Goal: Contribute content: Add original content to the website for others to see

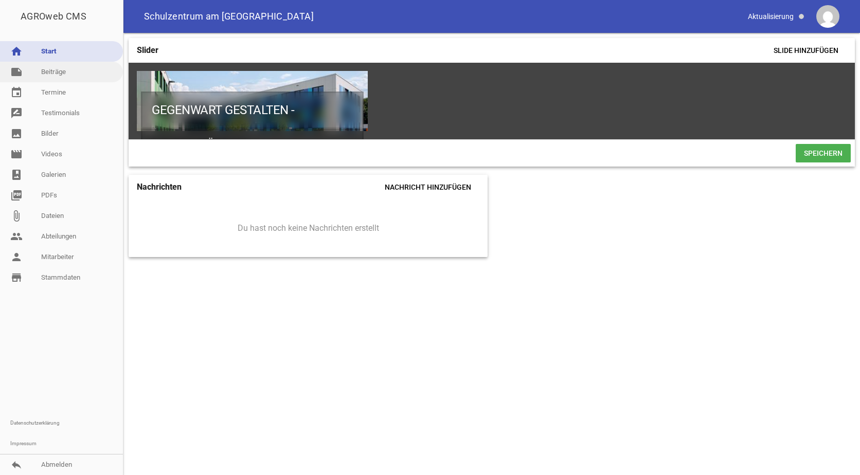
click at [57, 71] on link "note Beiträge" at bounding box center [61, 72] width 123 height 21
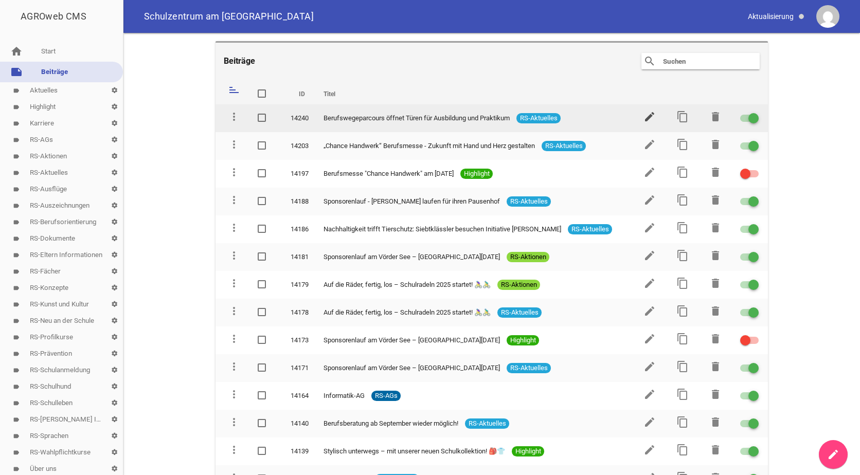
click at [645, 113] on icon "edit" at bounding box center [649, 117] width 12 height 12
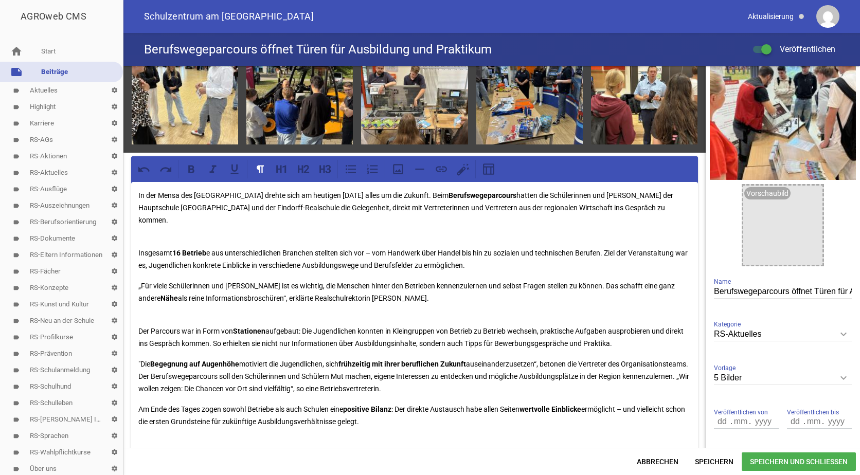
scroll to position [303, 0]
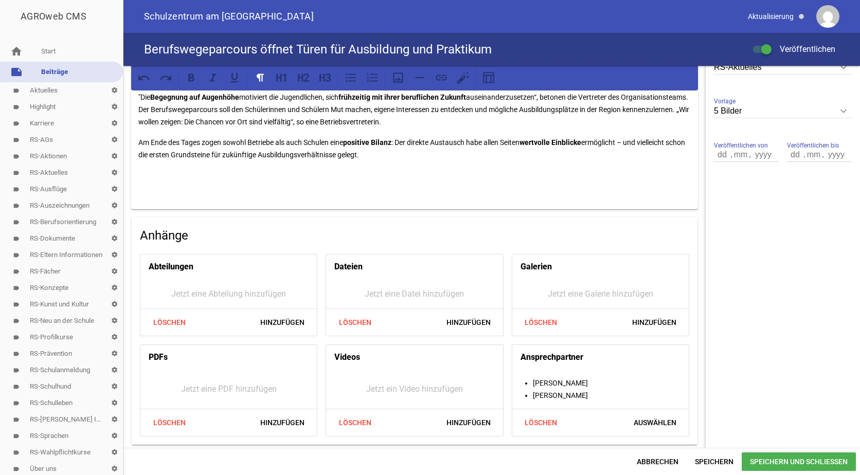
click at [399, 157] on p "Am Ende des Tages zogen sowohl Betriebe als auch Schulen eine positive Bilanz :…" at bounding box center [414, 148] width 552 height 25
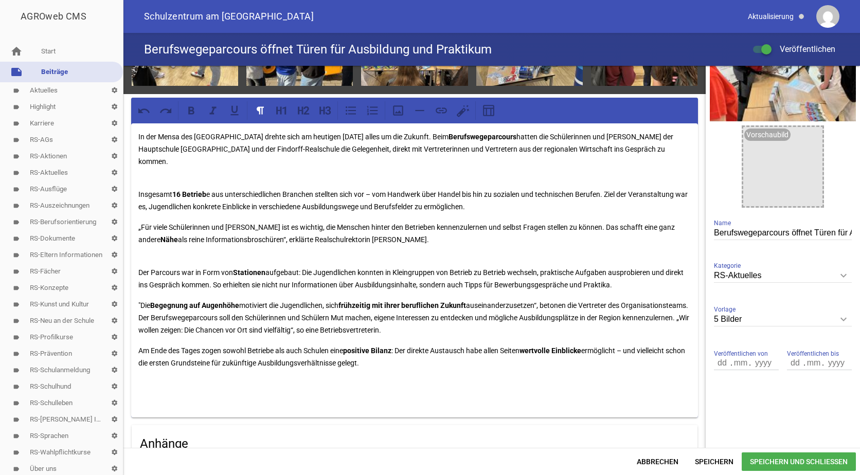
scroll to position [0, 0]
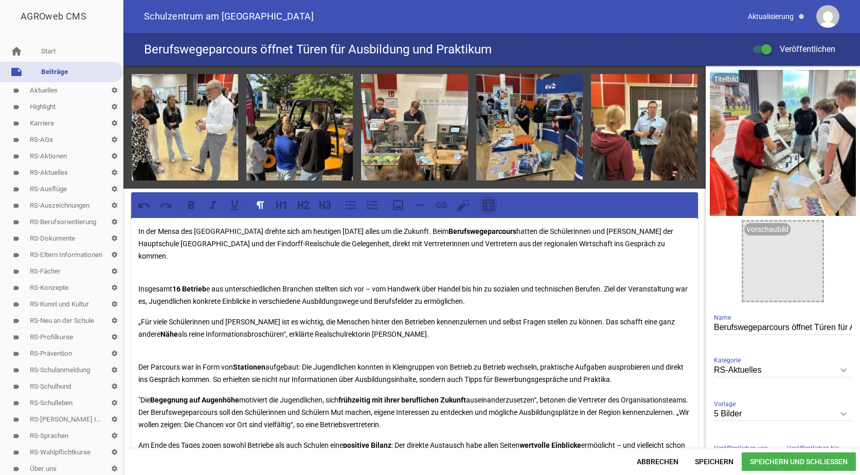
click at [488, 204] on icon at bounding box center [488, 205] width 13 height 13
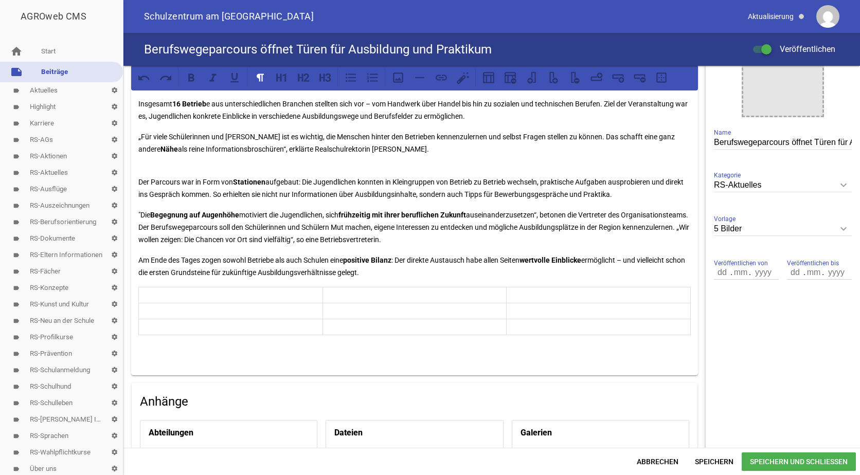
scroll to position [192, 0]
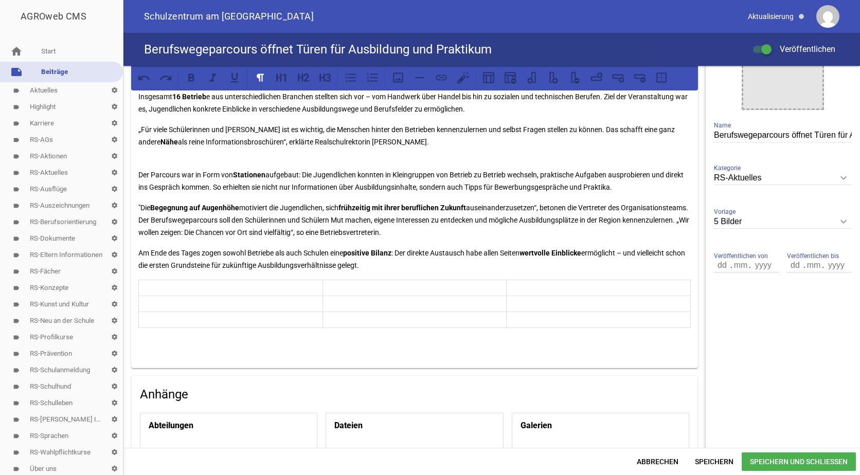
click at [177, 285] on p at bounding box center [230, 288] width 178 height 12
click at [716, 459] on span "Speichern" at bounding box center [714, 462] width 55 height 19
click at [160, 287] on p at bounding box center [230, 288] width 178 height 12
click at [399, 259] on p "Am Ende des Tages zogen sowohl Betriebe als auch Schulen eine positive Bilanz :…" at bounding box center [414, 259] width 552 height 25
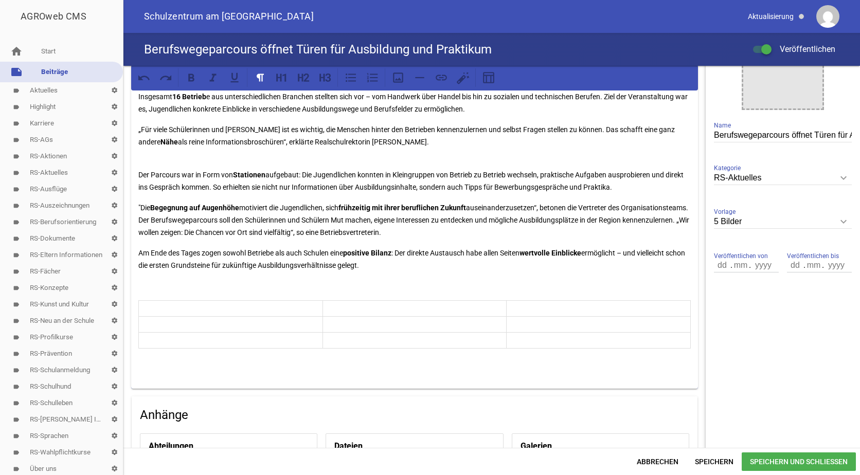
click at [158, 280] on p at bounding box center [414, 286] width 552 height 12
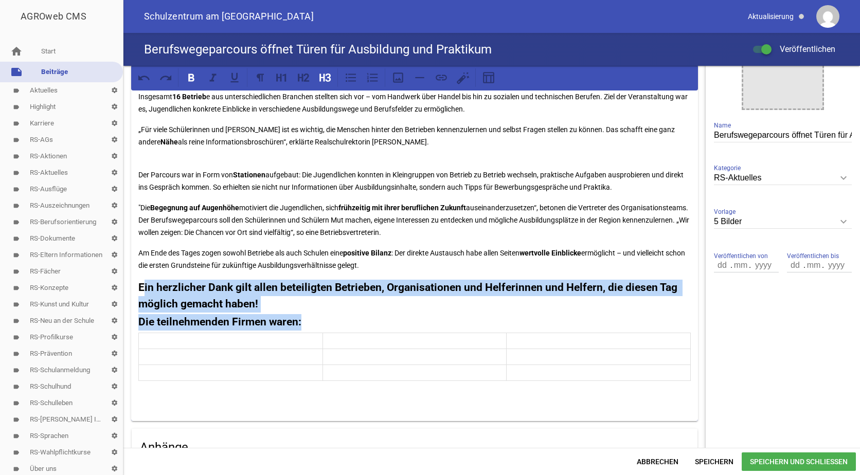
drag, startPoint x: 310, startPoint y: 323, endPoint x: 141, endPoint y: 289, distance: 172.0
click at [141, 289] on div "In der Mensa des [GEOGRAPHIC_DATA] drehte sich am heutigen [DATE] alles um die …" at bounding box center [414, 224] width 567 height 396
click at [141, 289] on strong "Ein herzlicher Dank gilt allen beteiligten Betrieben, Organisationen und Helfer…" at bounding box center [409, 295] width 542 height 29
drag, startPoint x: 309, startPoint y: 321, endPoint x: 137, endPoint y: 288, distance: 175.0
click at [137, 288] on div "In der Mensa des [GEOGRAPHIC_DATA] drehte sich am heutigen [DATE] alles um die …" at bounding box center [414, 224] width 567 height 396
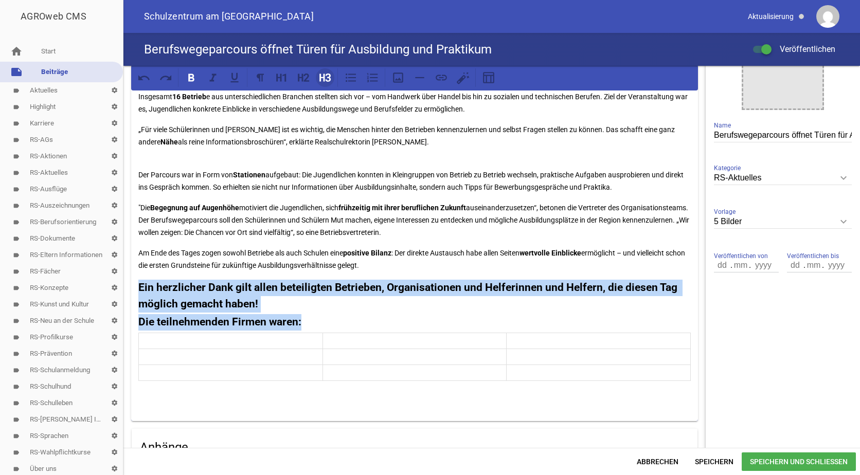
click at [327, 71] on icon at bounding box center [324, 77] width 13 height 13
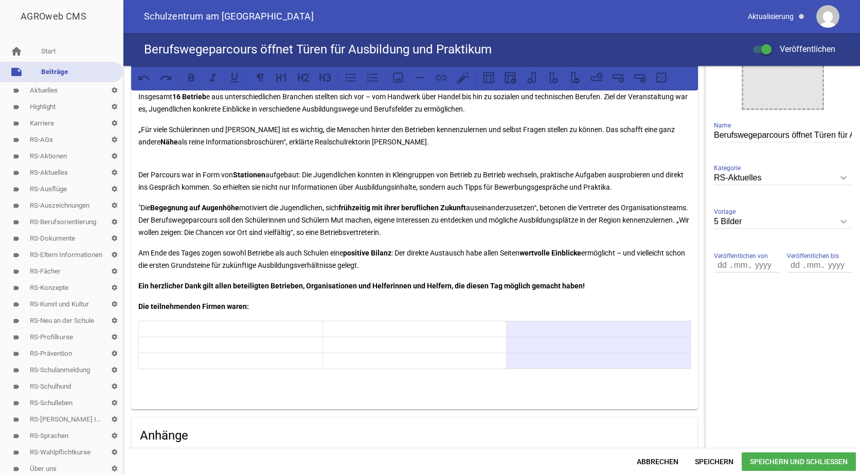
drag, startPoint x: 524, startPoint y: 325, endPoint x: 541, endPoint y: 359, distance: 38.0
click at [541, 359] on tbody at bounding box center [415, 345] width 552 height 48
click at [576, 80] on icon at bounding box center [574, 77] width 13 height 13
drag, startPoint x: 454, startPoint y: 329, endPoint x: 488, endPoint y: 254, distance: 81.9
click at [457, 360] on tbody at bounding box center [415, 345] width 552 height 48
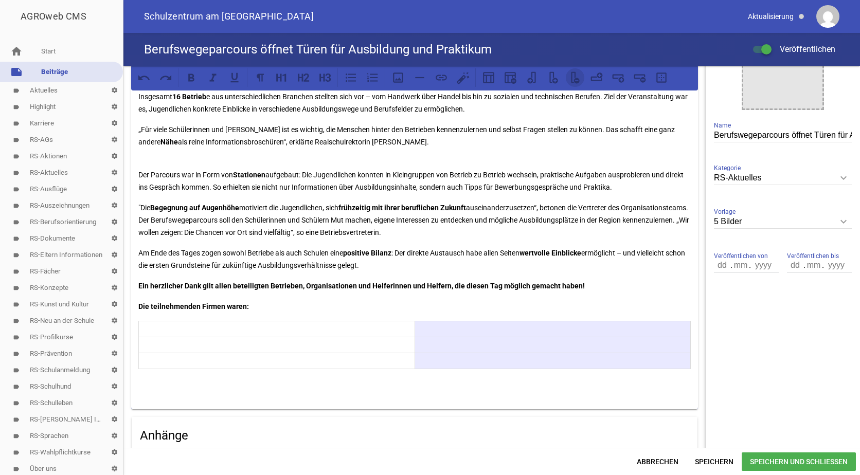
click at [578, 78] on icon at bounding box center [577, 81] width 6 height 6
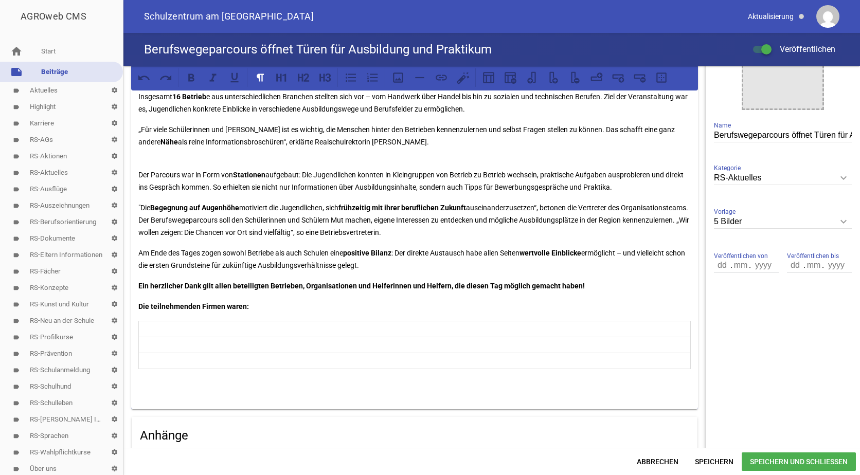
click at [170, 327] on p at bounding box center [414, 329] width 546 height 12
click at [163, 326] on p at bounding box center [414, 329] width 546 height 12
click at [173, 353] on p at bounding box center [414, 354] width 546 height 12
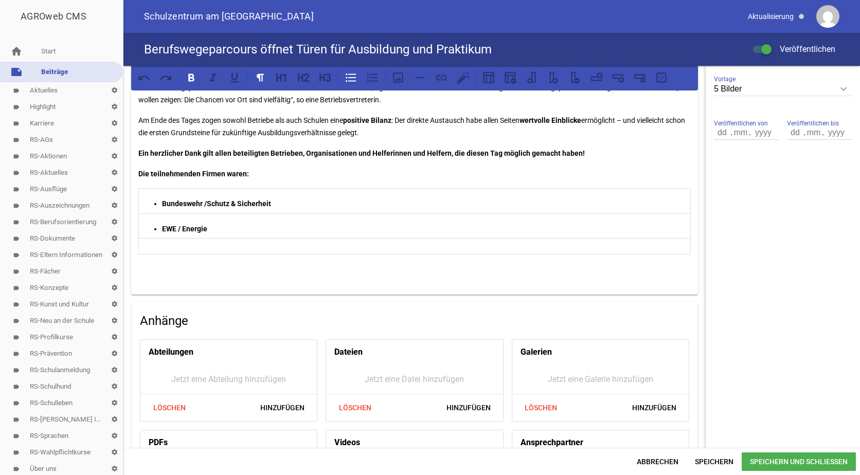
scroll to position [347, 0]
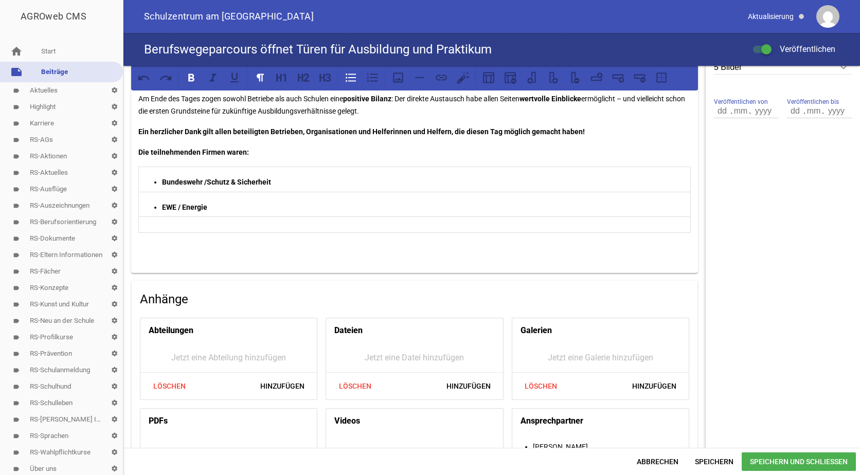
click at [159, 222] on p at bounding box center [414, 225] width 546 height 12
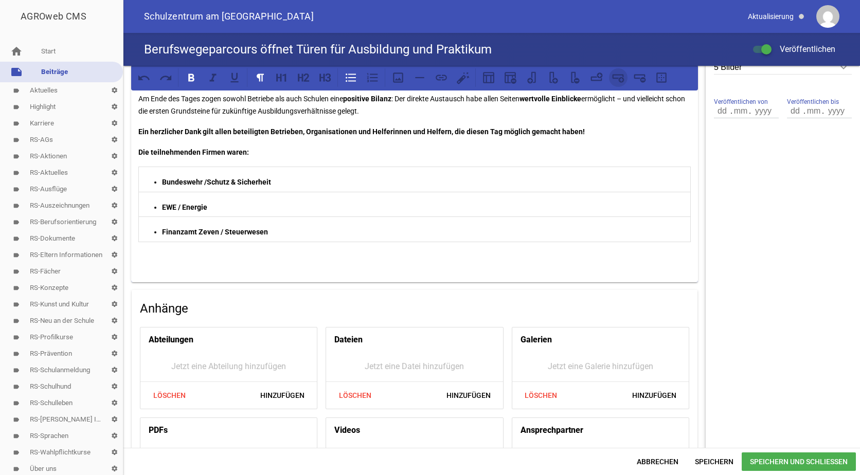
click at [622, 81] on icon at bounding box center [618, 77] width 13 height 13
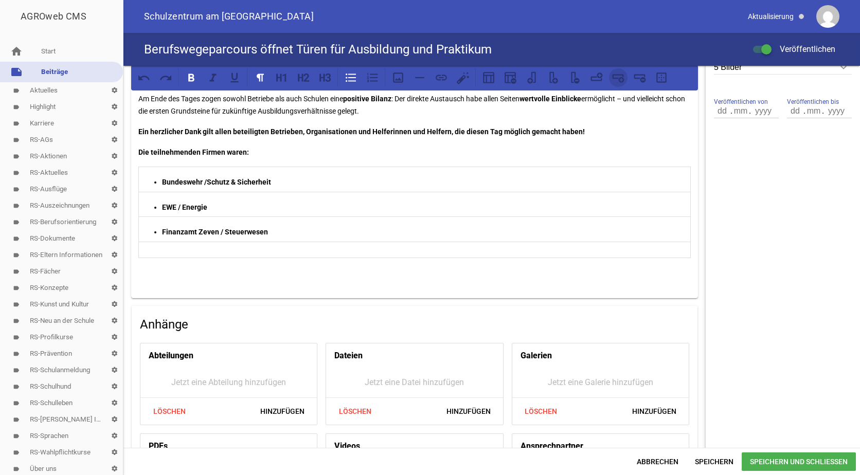
click at [622, 81] on icon at bounding box center [618, 77] width 13 height 13
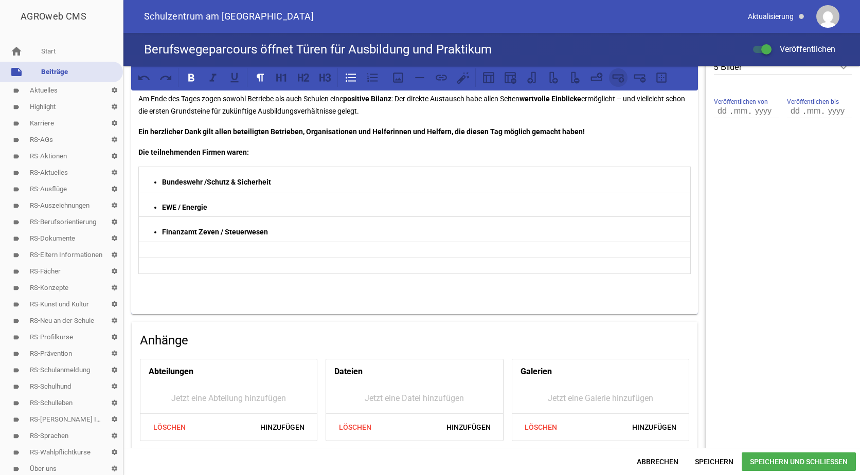
click at [622, 81] on icon at bounding box center [618, 77] width 13 height 13
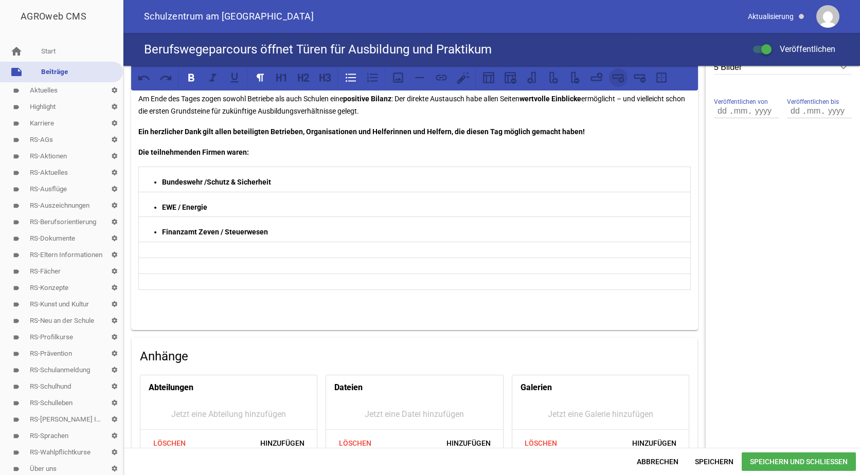
click at [622, 81] on icon at bounding box center [618, 77] width 13 height 13
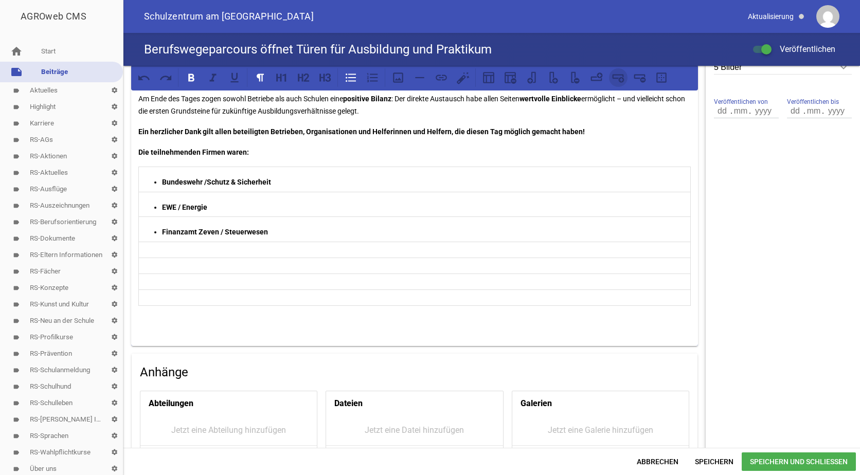
click at [622, 81] on icon at bounding box center [618, 77] width 13 height 13
click at [174, 249] on p at bounding box center [414, 250] width 546 height 12
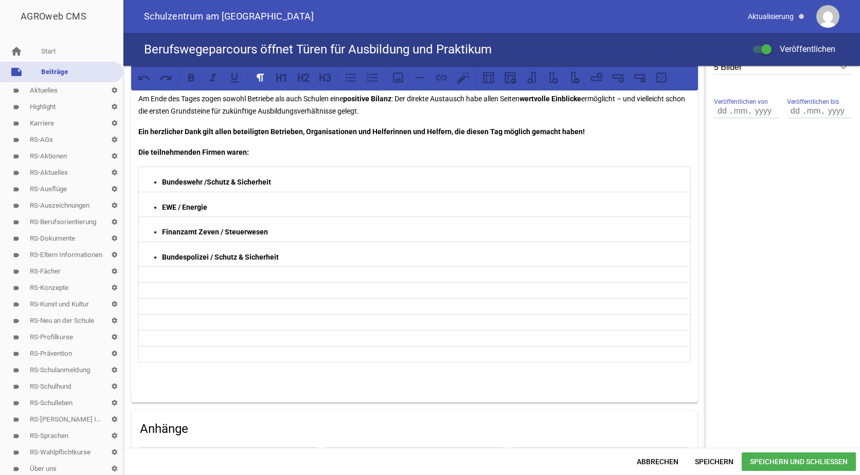
click at [185, 277] on p at bounding box center [414, 275] width 546 height 12
click at [194, 299] on p at bounding box center [414, 300] width 546 height 12
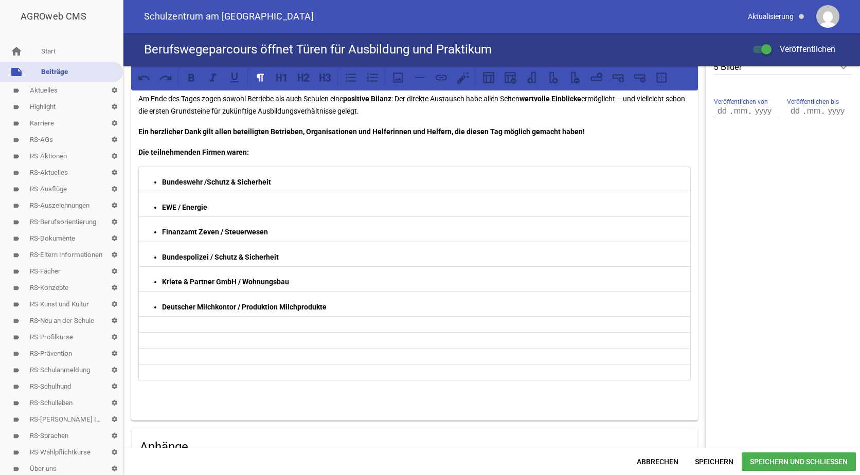
click at [179, 325] on p at bounding box center [414, 324] width 546 height 12
click at [174, 349] on p at bounding box center [414, 350] width 546 height 12
click at [167, 374] on p at bounding box center [414, 374] width 546 height 12
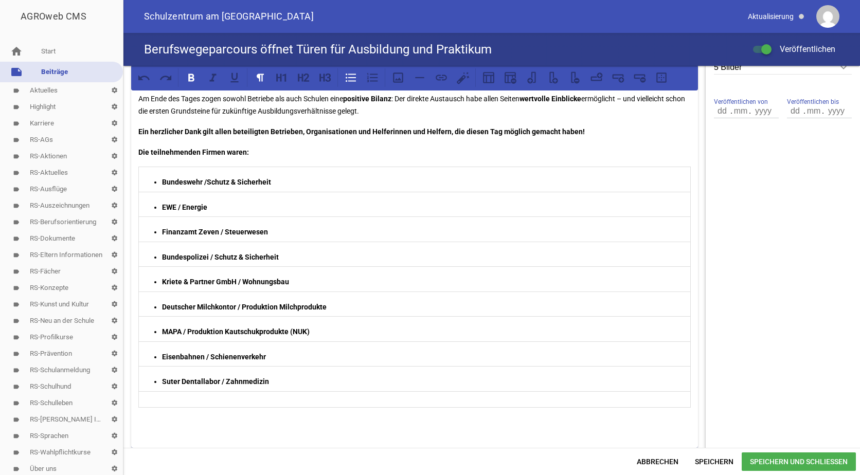
click at [173, 400] on p at bounding box center [414, 400] width 546 height 12
click at [618, 78] on icon at bounding box center [617, 76] width 11 height 5
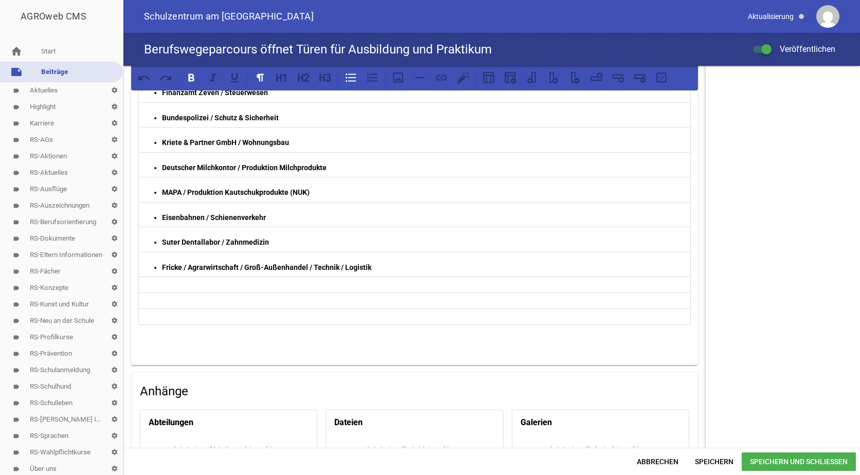
scroll to position [501, 0]
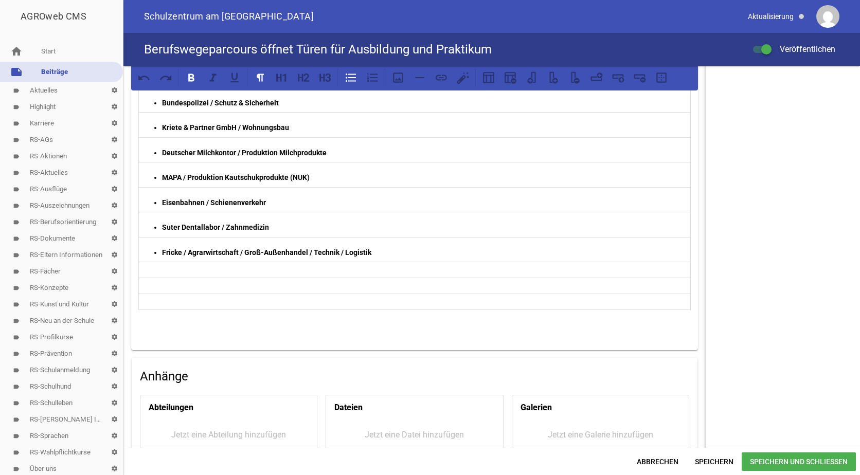
click at [172, 269] on p at bounding box center [414, 270] width 546 height 12
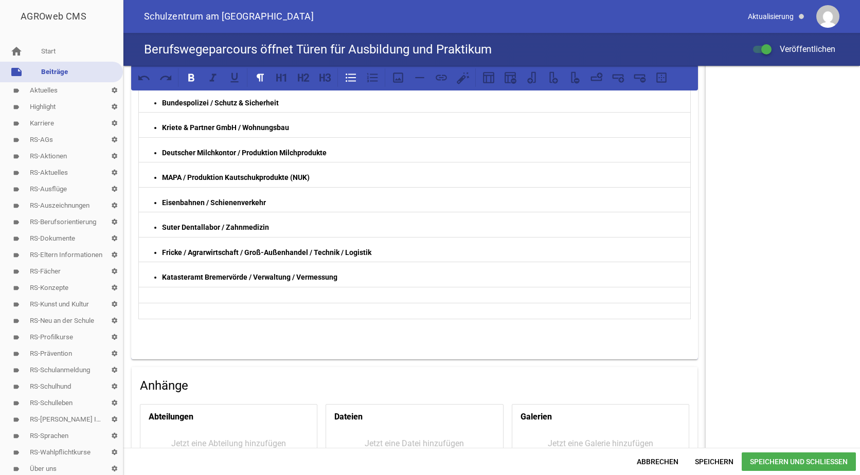
click at [171, 294] on p at bounding box center [414, 295] width 546 height 12
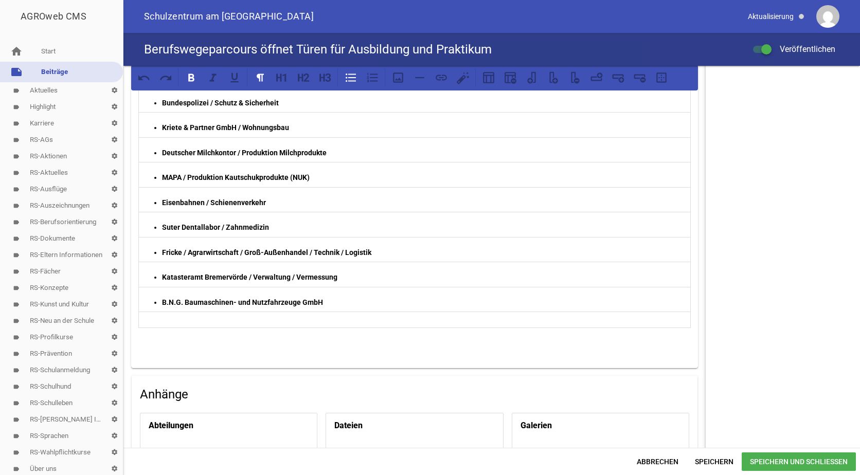
click at [220, 319] on p at bounding box center [414, 320] width 546 height 12
click at [594, 79] on icon at bounding box center [596, 77] width 13 height 13
click at [163, 318] on p at bounding box center [414, 320] width 546 height 12
click at [158, 318] on p at bounding box center [414, 320] width 546 height 12
click at [253, 353] on p "BUSS Fertiggerichte" at bounding box center [425, 352] width 526 height 12
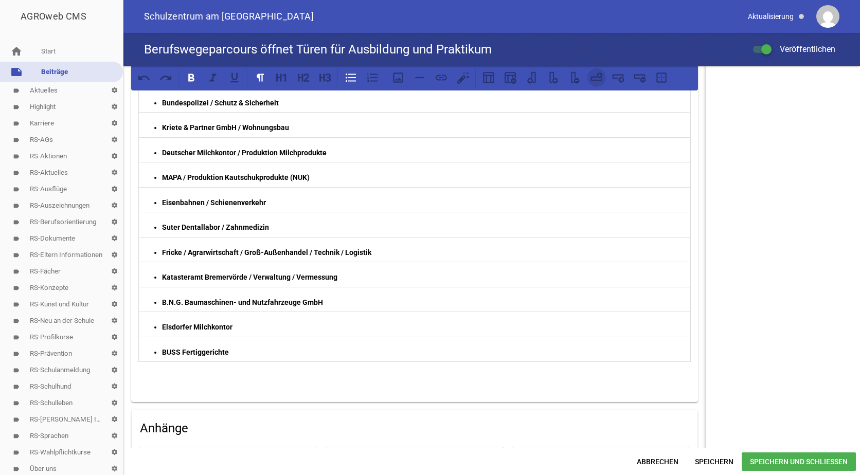
click at [592, 78] on icon at bounding box center [596, 79] width 11 height 5
click at [196, 341] on p at bounding box center [414, 345] width 546 height 12
click at [170, 345] on p at bounding box center [414, 345] width 546 height 12
click at [251, 377] on p "BUSS Fertiggerichte" at bounding box center [425, 377] width 526 height 12
click at [262, 374] on p "BUSS Fertiggerichte" at bounding box center [425, 377] width 526 height 12
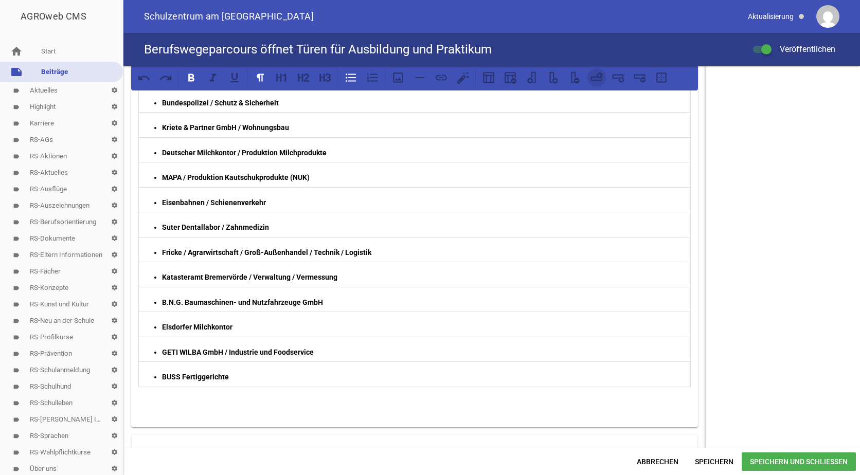
click at [598, 75] on icon at bounding box center [600, 76] width 6 height 6
click at [178, 370] on p at bounding box center [414, 370] width 546 height 12
click at [181, 370] on p at bounding box center [414, 370] width 546 height 12
click at [705, 460] on span "Speichern" at bounding box center [714, 462] width 55 height 19
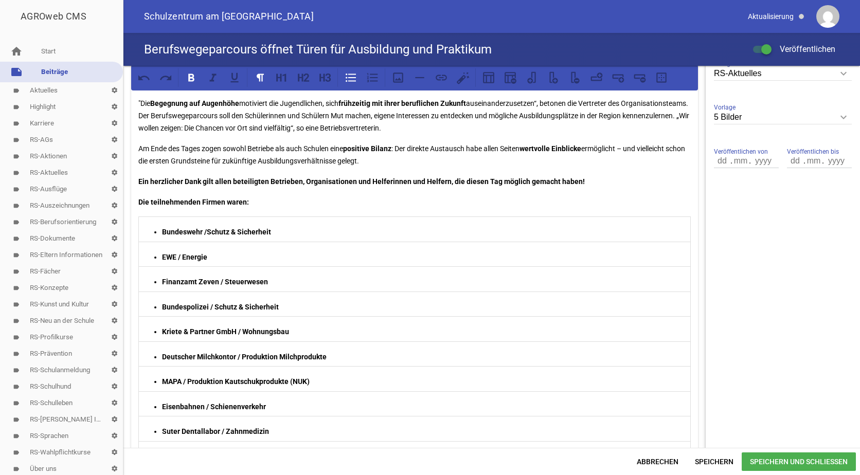
scroll to position [295, 0]
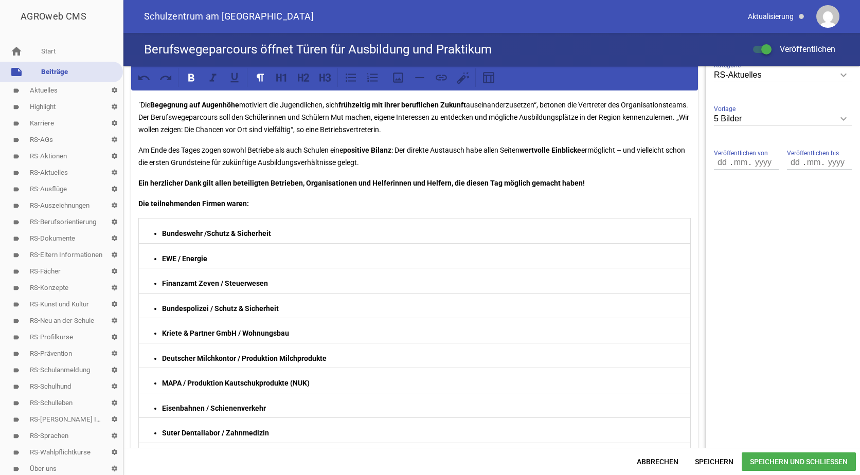
click at [224, 202] on strong "Die teilnehmenden Firmen waren:" at bounding box center [193, 204] width 111 height 8
click at [720, 460] on span "Speichern" at bounding box center [714, 462] width 55 height 19
click at [760, 460] on span "Speichern und Schließen" at bounding box center [799, 462] width 114 height 19
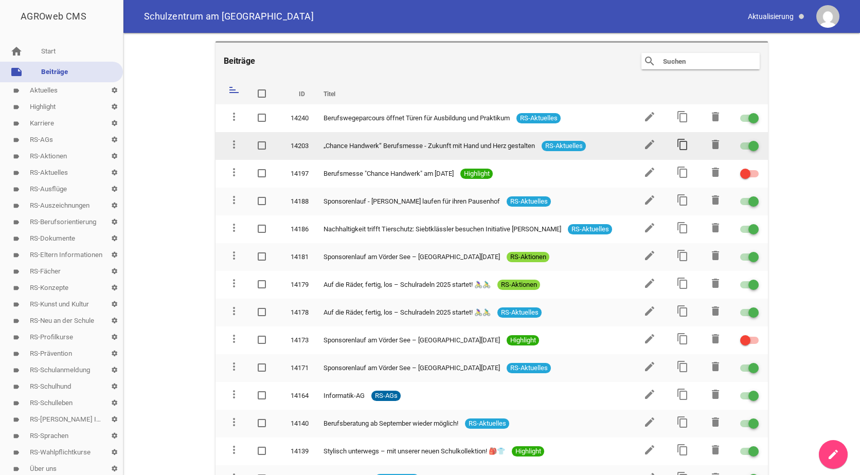
click at [676, 142] on icon "content_copy" at bounding box center [682, 144] width 12 height 12
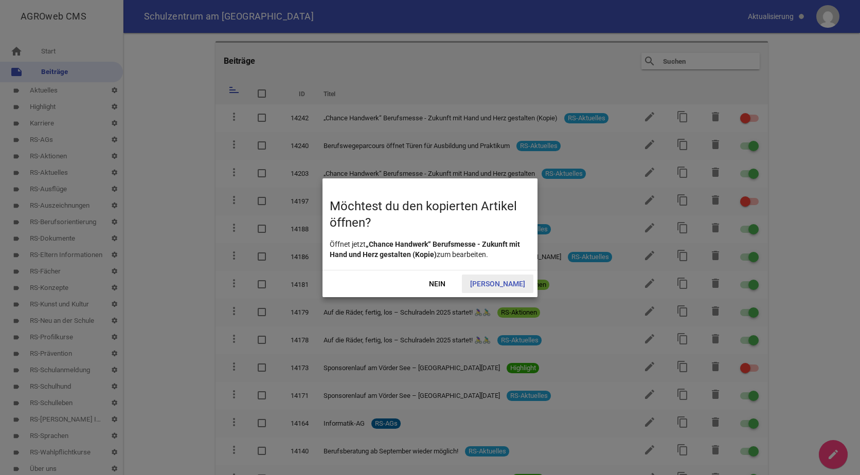
click at [516, 284] on span "[PERSON_NAME]" at bounding box center [497, 284] width 71 height 19
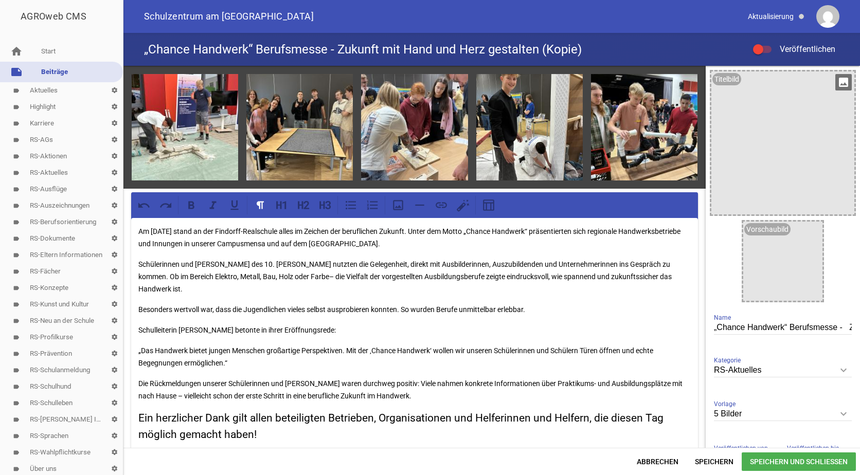
click at [837, 79] on icon "image" at bounding box center [843, 82] width 16 height 16
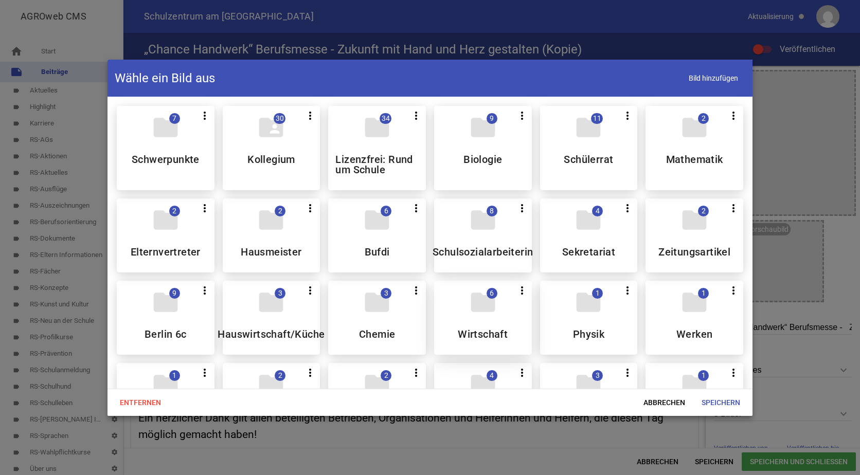
click at [487, 311] on icon "folder" at bounding box center [483, 302] width 29 height 29
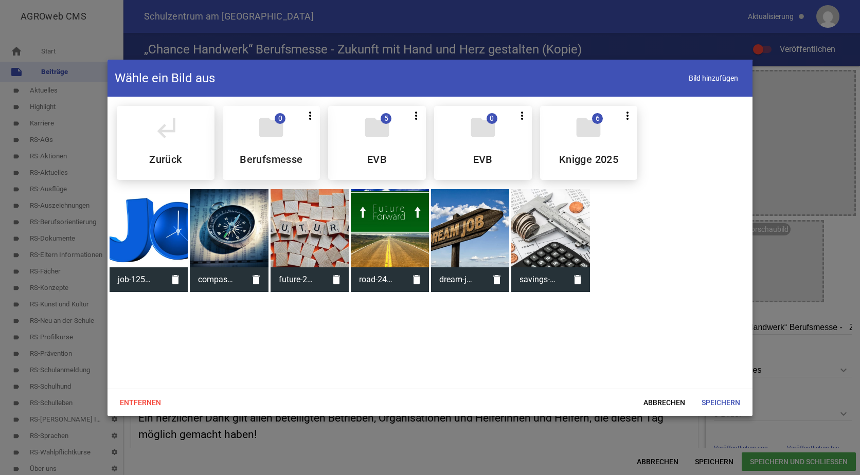
click at [288, 149] on div "folder 0 more_vert Teilen Bearbeiten Löschen Berufsmesse" at bounding box center [272, 143] width 98 height 74
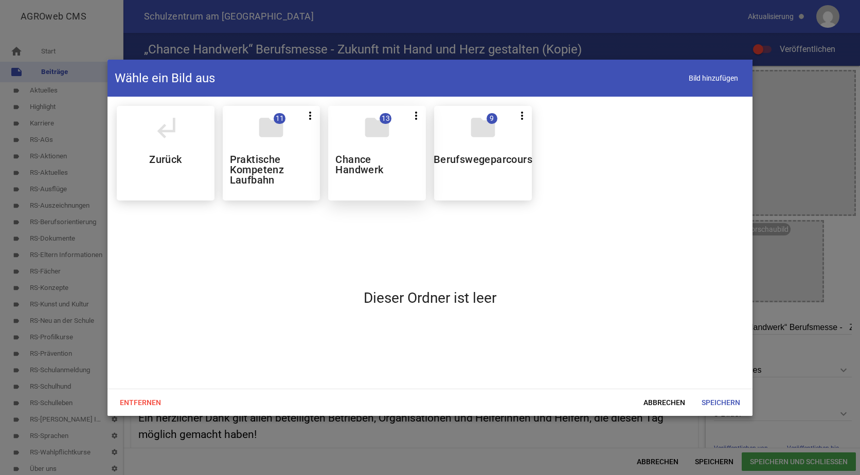
click at [355, 154] on h5 "Chance Handwerk" at bounding box center [376, 164] width 83 height 21
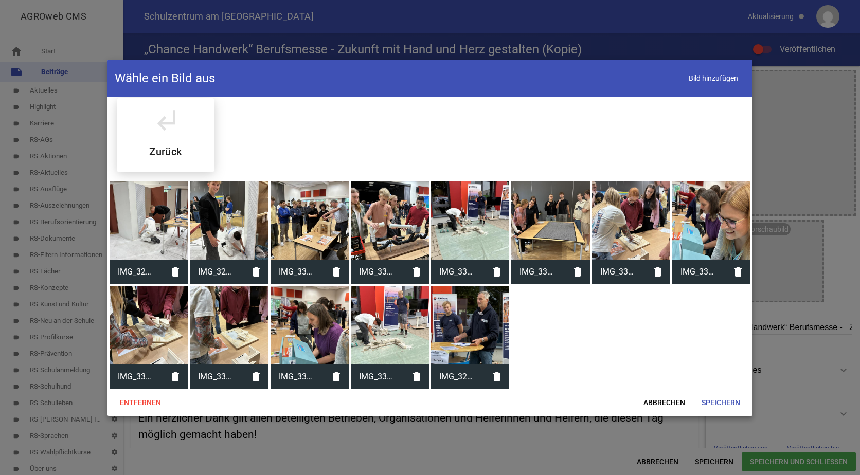
scroll to position [9, 0]
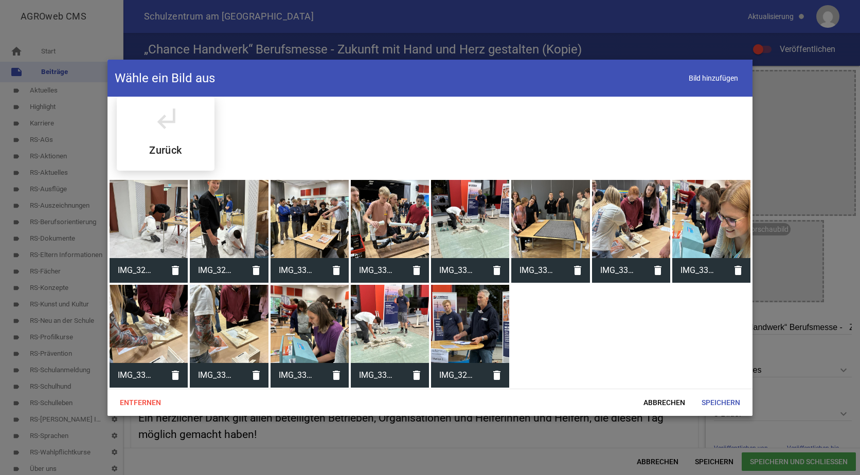
click at [390, 312] on div at bounding box center [390, 324] width 78 height 78
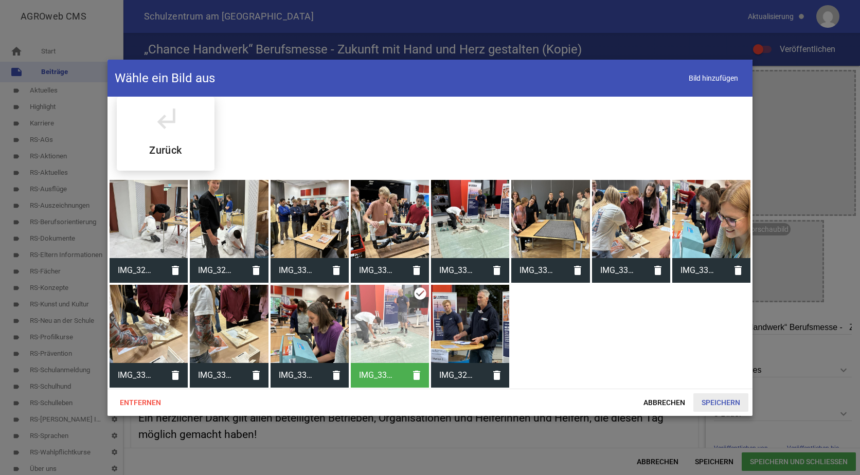
click at [722, 403] on span "Speichern" at bounding box center [720, 403] width 55 height 19
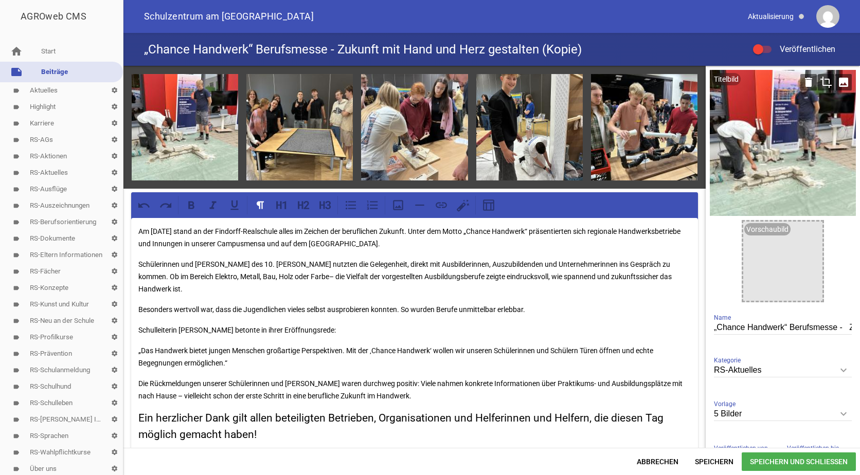
click at [838, 82] on icon "image" at bounding box center [843, 82] width 16 height 16
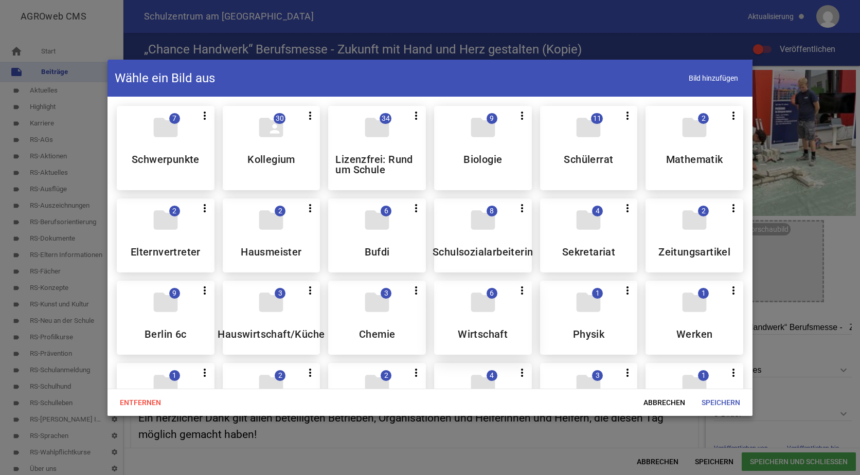
click at [462, 306] on div "folder 6 more_vert Teilen Bearbeiten Löschen Wirtschaft" at bounding box center [483, 318] width 98 height 74
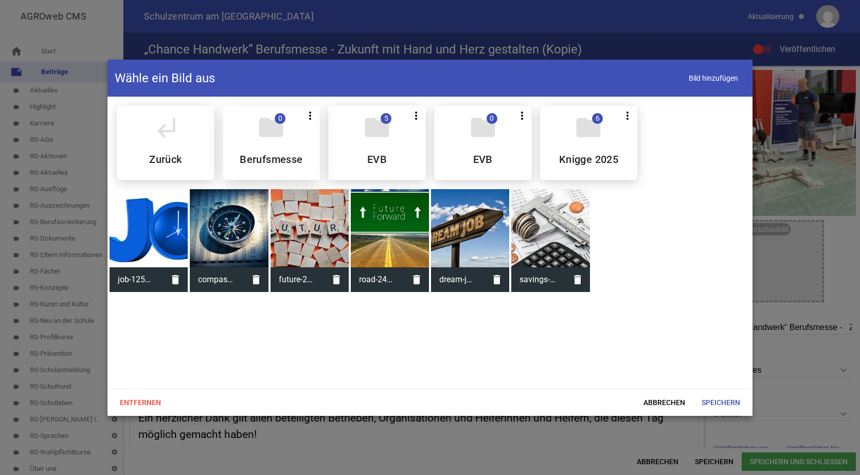
click at [282, 142] on div "folder 0 more_vert Teilen Bearbeiten Löschen Berufsmesse" at bounding box center [272, 143] width 98 height 74
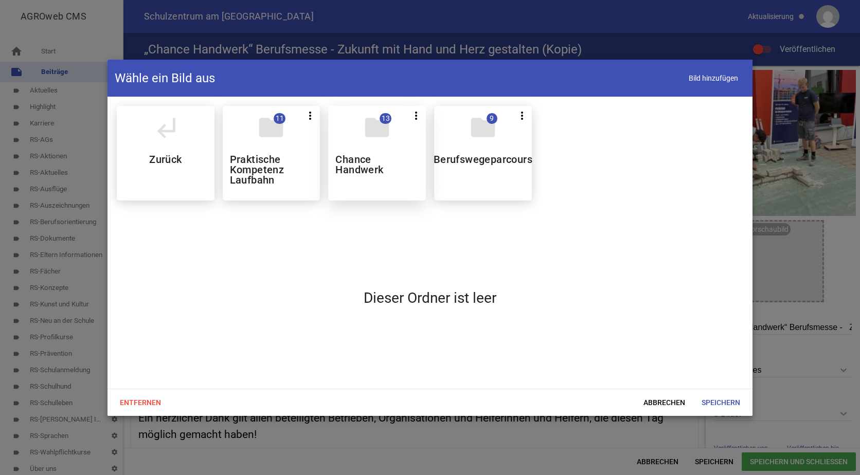
click at [379, 157] on h5 "Chance Handwerk" at bounding box center [376, 164] width 83 height 21
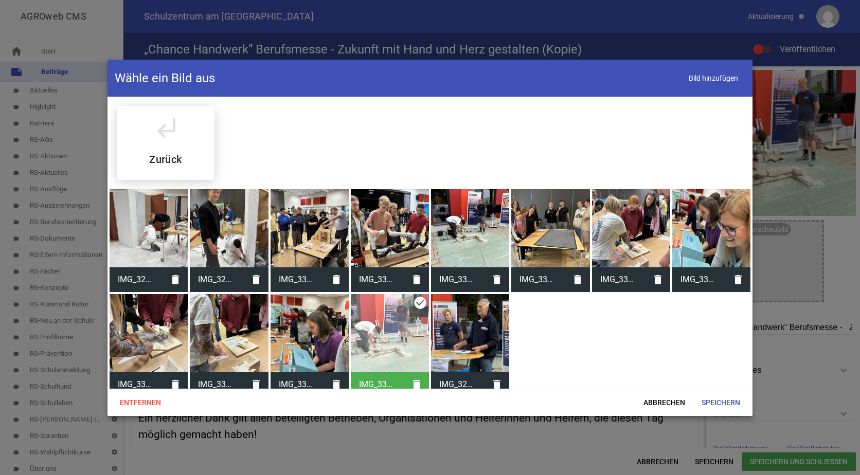
click at [303, 214] on div at bounding box center [310, 228] width 78 height 78
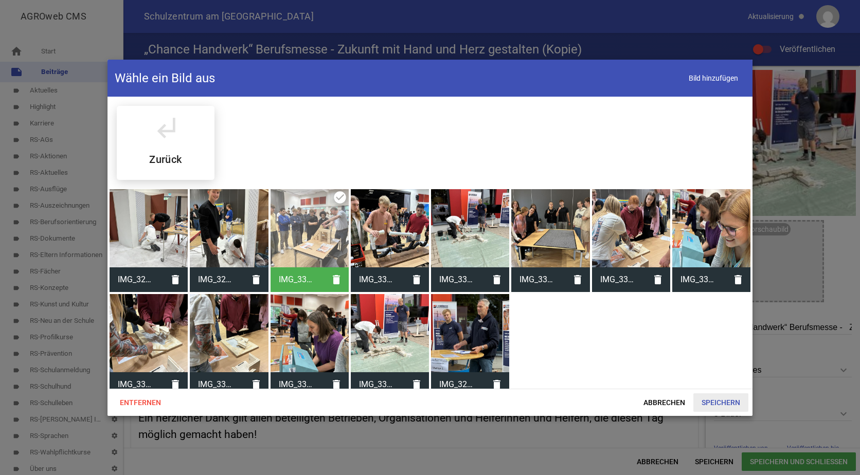
click at [728, 398] on span "Speichern" at bounding box center [720, 403] width 55 height 19
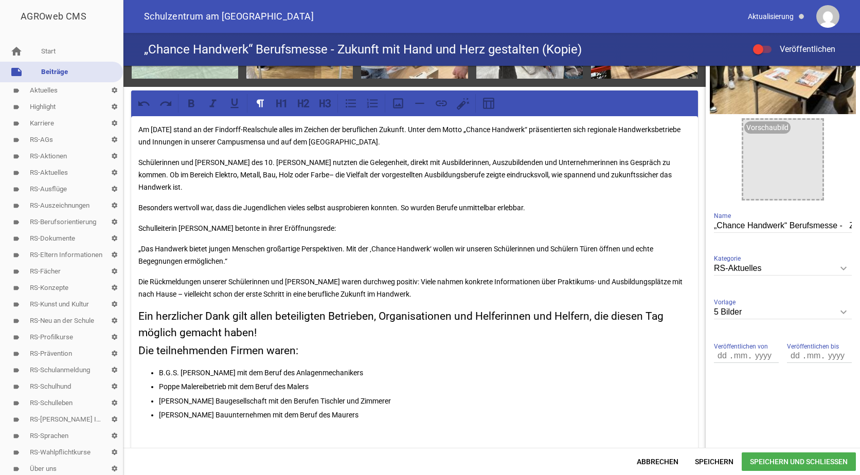
scroll to position [103, 0]
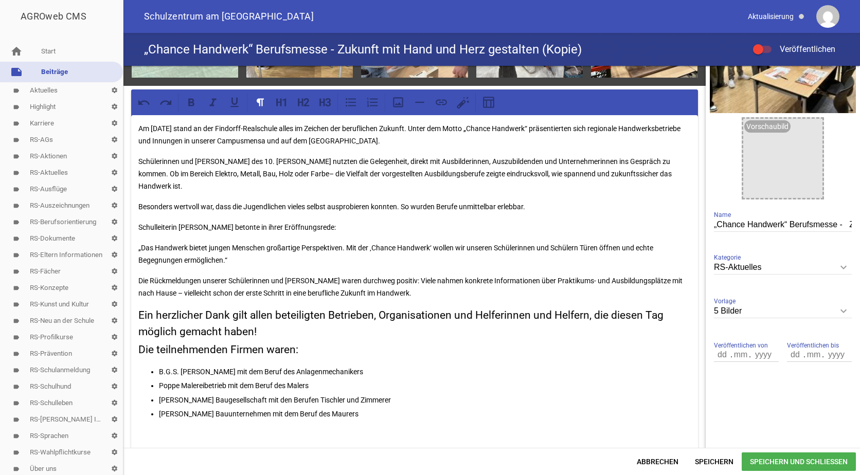
click at [817, 223] on input "„Chance Handwerk“ Berufsmesse - Zukunft mit Hand und Herz gestalten (Kopie)" at bounding box center [783, 225] width 138 height 14
type input "„Chance Handwerk“ Berufsmesse - Zukunft mit Hand und Herz gestalten"
click at [841, 267] on icon "keyboard_arrow_down" at bounding box center [843, 267] width 16 height 16
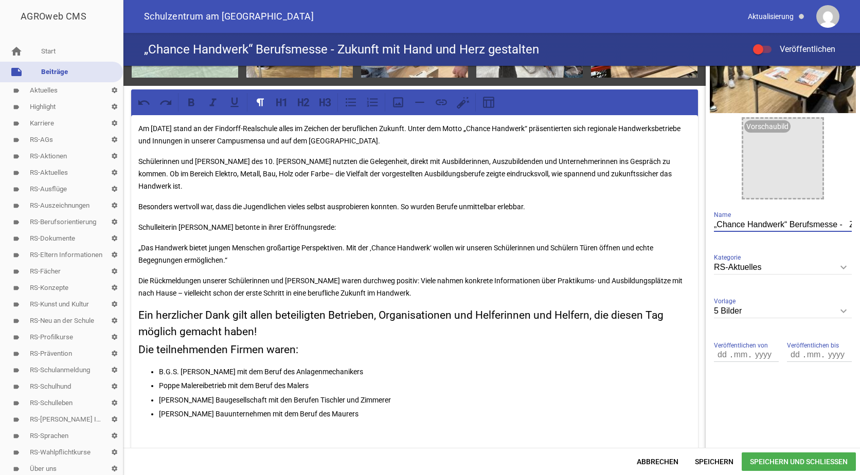
click at [841, 267] on input "RS-Aktuelles" at bounding box center [783, 268] width 138 height 14
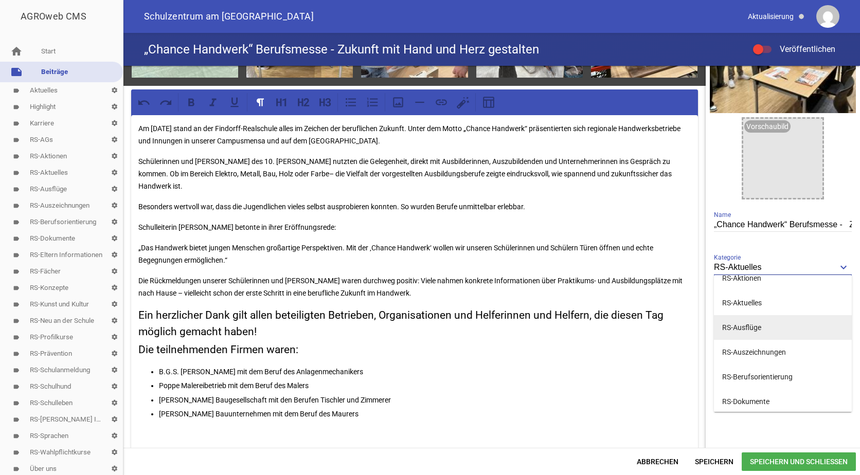
scroll to position [154, 0]
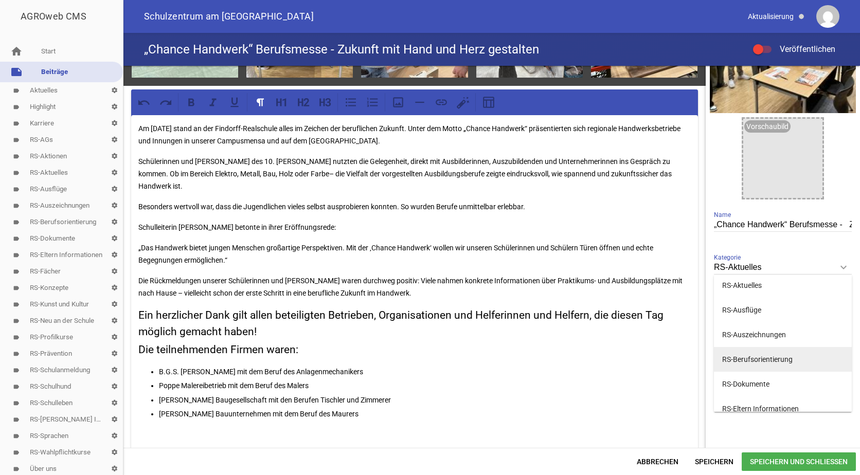
click at [738, 360] on li "RS-Berufsorientierung" at bounding box center [783, 359] width 138 height 25
type input "RS-Berufsorientierung"
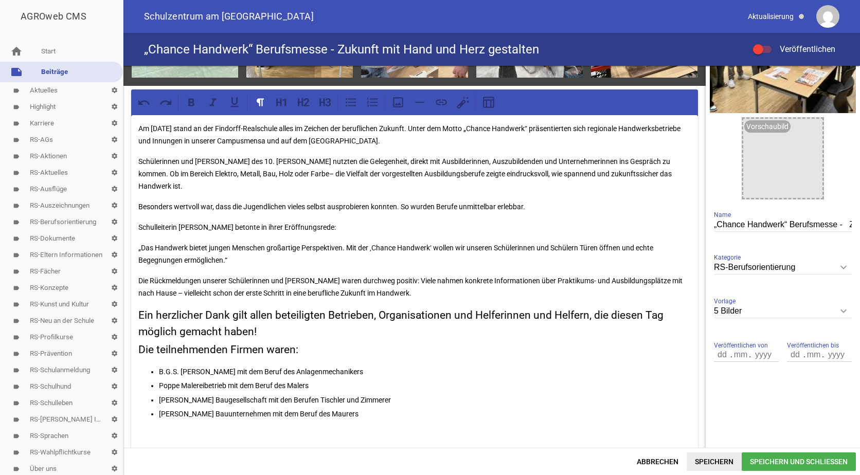
click at [712, 460] on span "Speichern" at bounding box center [714, 462] width 55 height 19
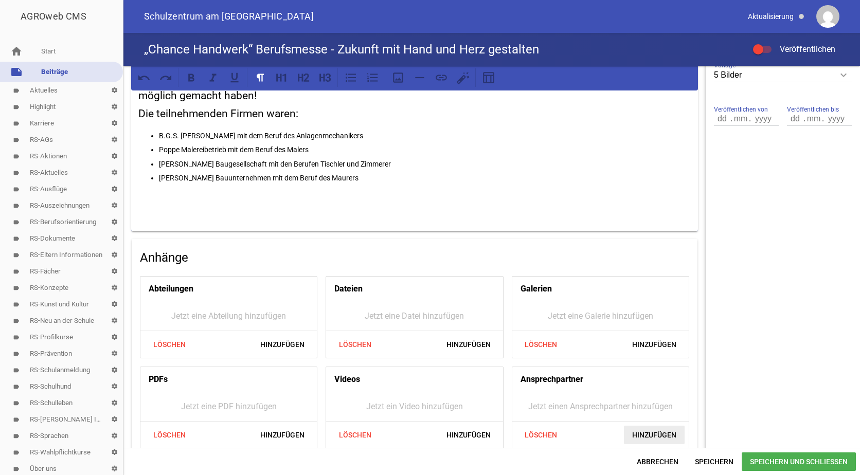
click at [643, 426] on span "Hinzufügen" at bounding box center [654, 435] width 61 height 19
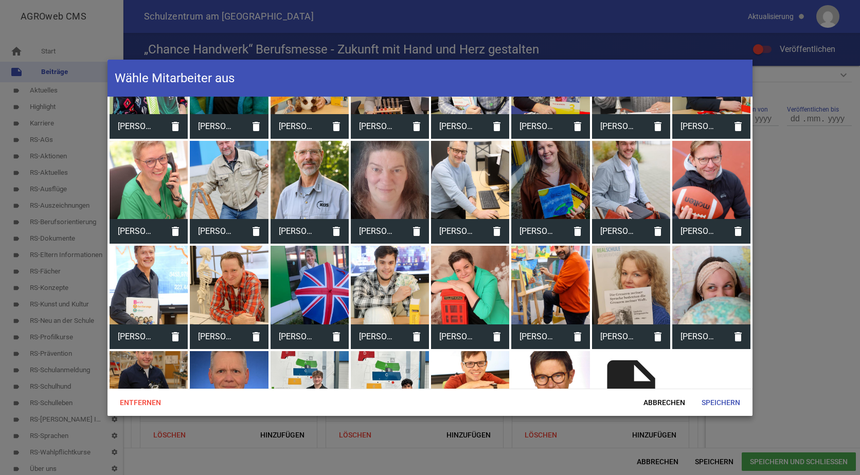
scroll to position [206, 0]
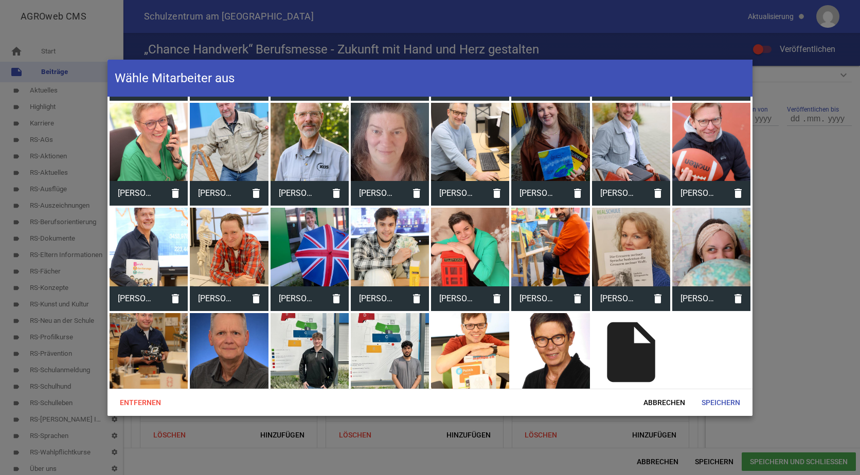
drag, startPoint x: 139, startPoint y: 236, endPoint x: 145, endPoint y: 237, distance: 6.3
click at [139, 237] on div at bounding box center [149, 247] width 78 height 78
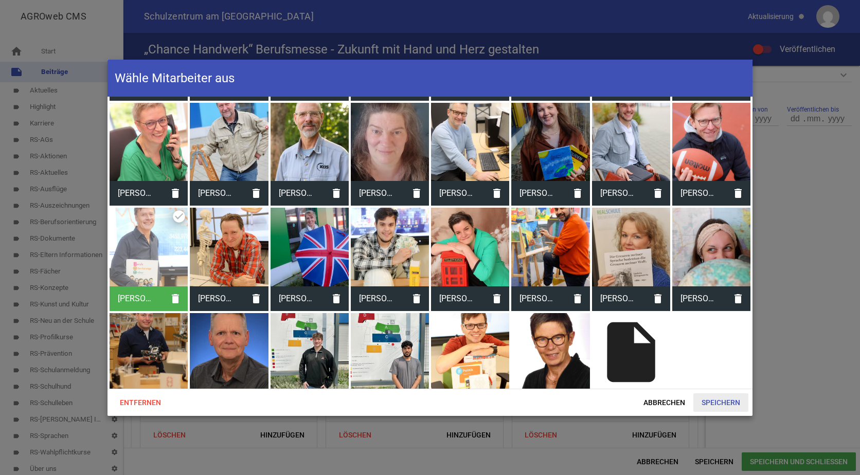
click at [724, 404] on span "Speichern" at bounding box center [720, 403] width 55 height 19
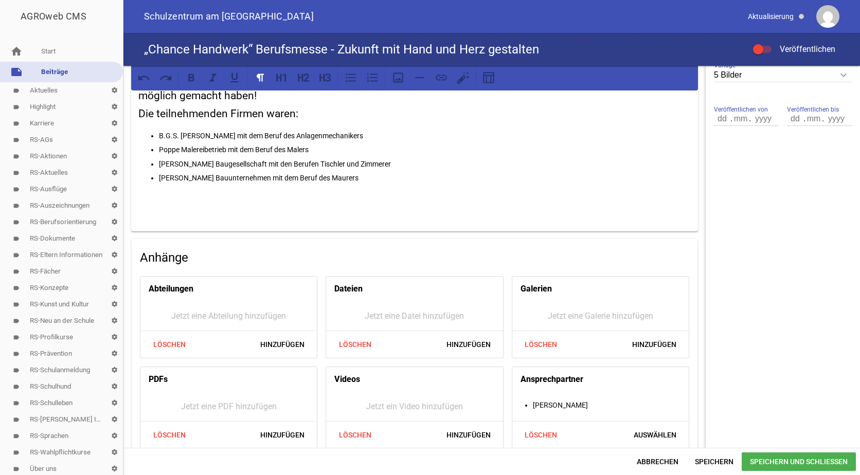
click at [761, 457] on span "Speichern und Schließen" at bounding box center [799, 462] width 114 height 19
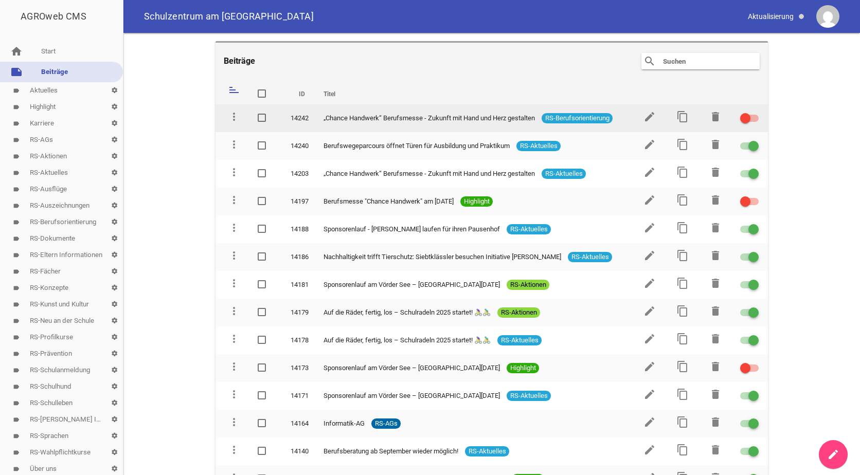
click at [743, 117] on div at bounding box center [745, 118] width 10 height 10
click at [756, 112] on input "checkbox" at bounding box center [756, 112] width 0 height 0
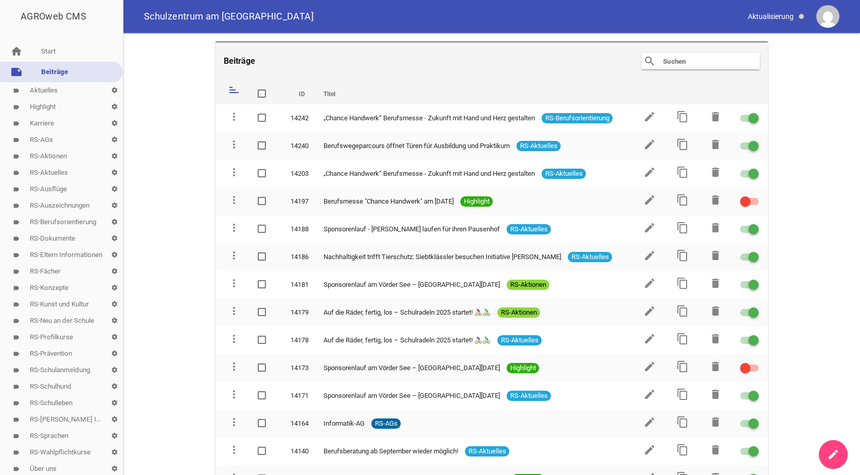
click at [56, 221] on link "label RS-Berufsorientierung settings" at bounding box center [61, 222] width 123 height 16
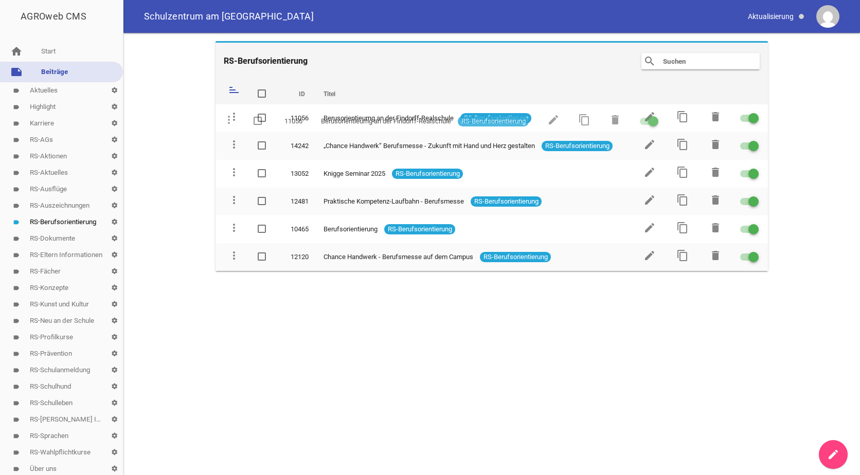
drag, startPoint x: 231, startPoint y: 144, endPoint x: 226, endPoint y: 119, distance: 25.2
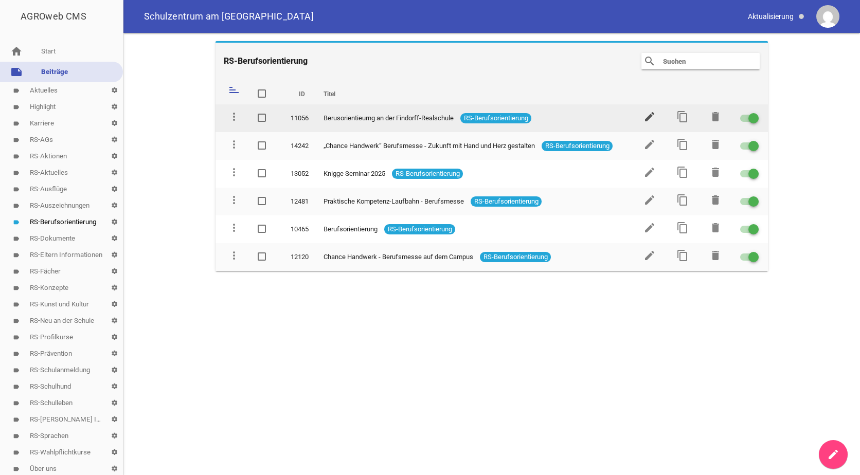
click at [648, 113] on icon "edit" at bounding box center [649, 117] width 12 height 12
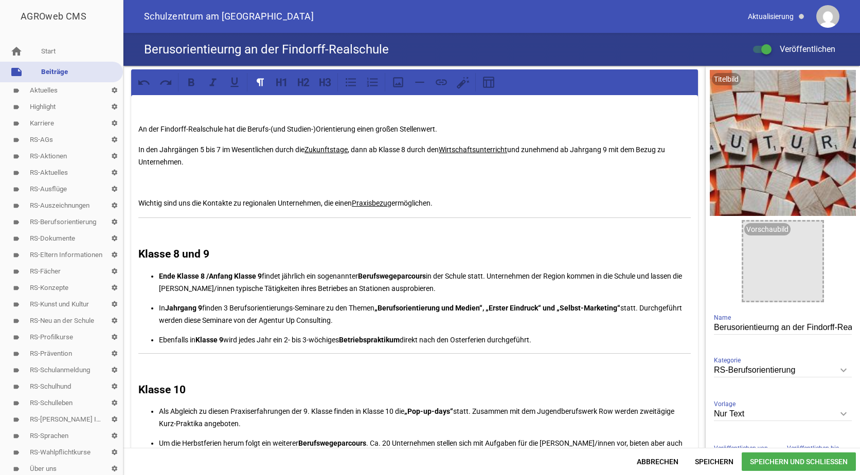
click at [189, 48] on h4 "Berusorientieurng an der Findorff-Realschule" at bounding box center [266, 49] width 245 height 16
click at [773, 327] on input "Berusorientieurng an der Findorff-Realschule" at bounding box center [783, 328] width 138 height 14
type input "Berufsorientierung an der Findorff-Realschule"
click at [767, 460] on span "Speichern und Schließen" at bounding box center [799, 462] width 114 height 19
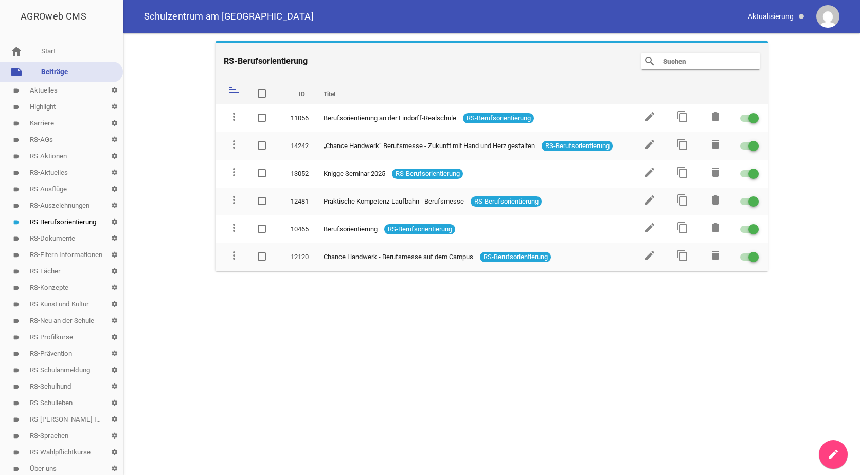
click at [51, 173] on link "label RS-Aktuelles settings" at bounding box center [61, 173] width 123 height 16
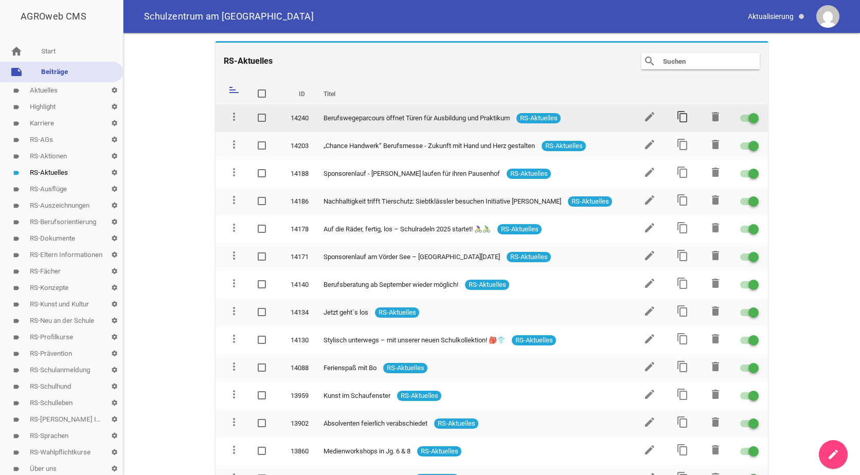
click at [681, 114] on icon "content_copy" at bounding box center [682, 117] width 12 height 12
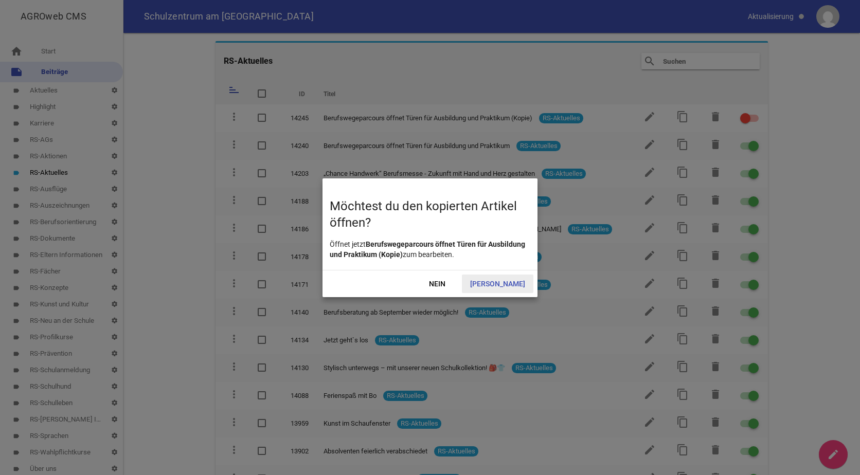
click at [500, 284] on span "[PERSON_NAME]" at bounding box center [497, 284] width 71 height 19
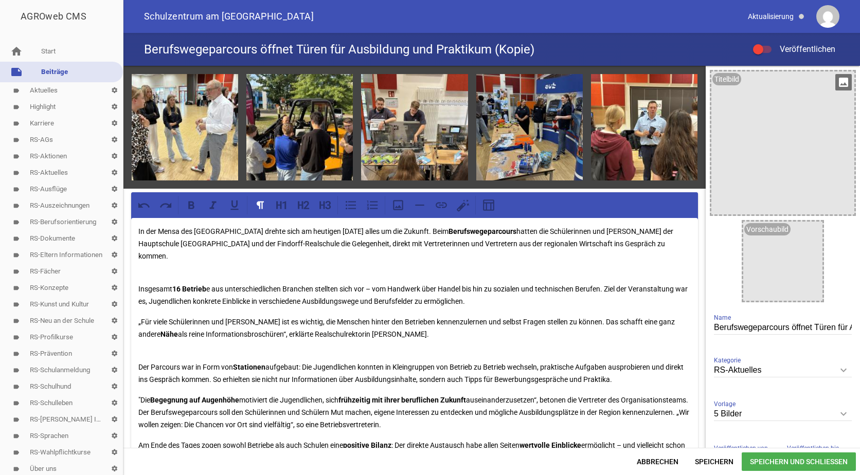
click at [837, 79] on icon "image" at bounding box center [843, 82] width 16 height 16
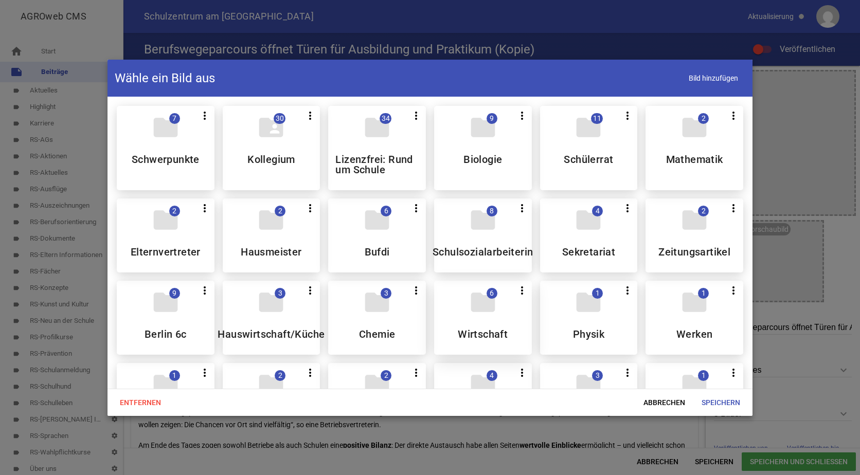
click at [485, 303] on icon "folder" at bounding box center [483, 302] width 29 height 29
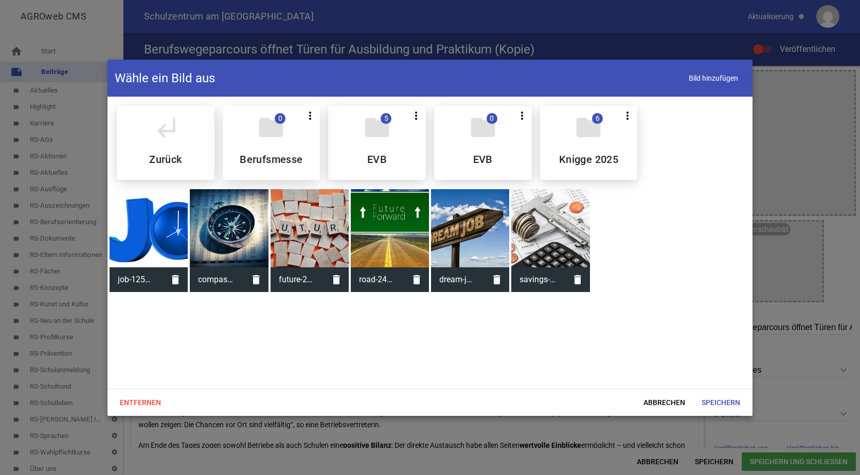
click at [268, 147] on div "folder 0 more_vert Teilen Bearbeiten Löschen Berufsmesse" at bounding box center [272, 143] width 98 height 74
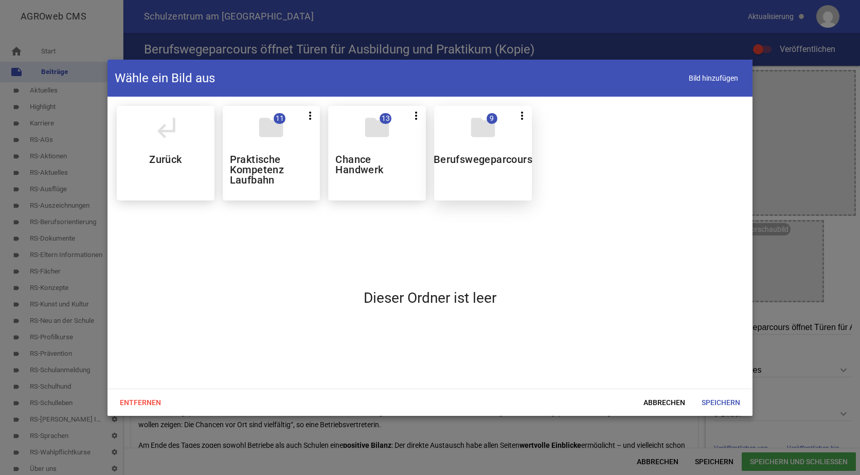
click at [502, 152] on div "folder 9 more_vert Teilen Bearbeiten Löschen Berufswegeparcours" at bounding box center [483, 153] width 98 height 95
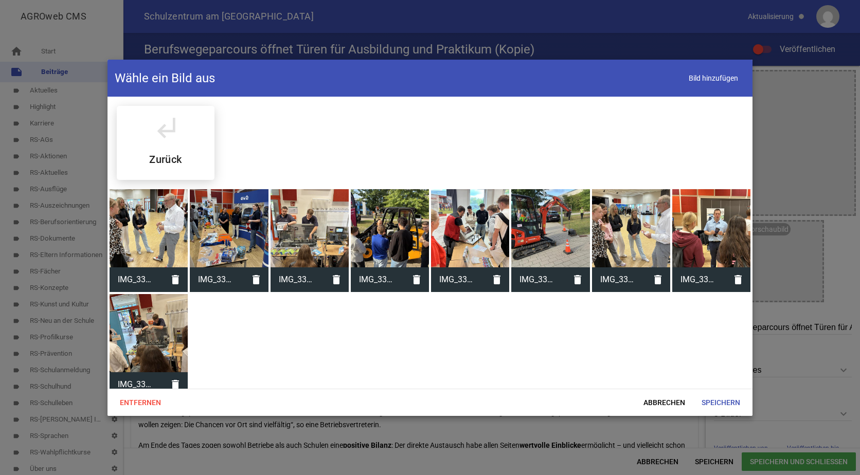
click at [488, 205] on div at bounding box center [470, 228] width 78 height 78
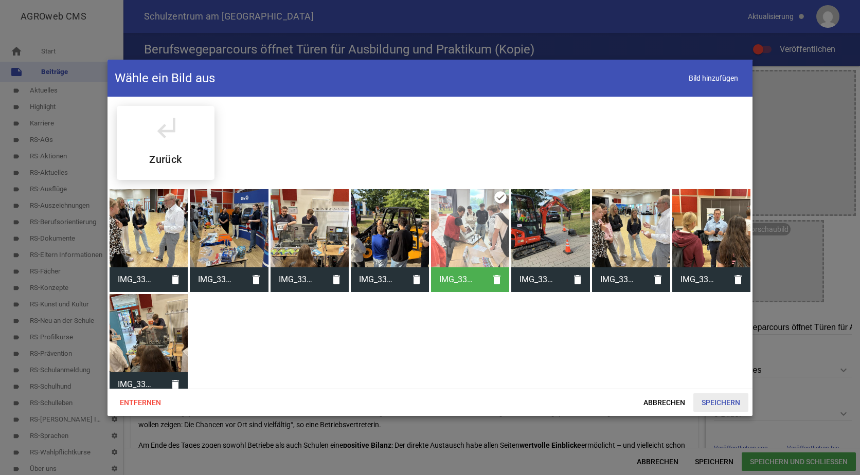
click at [726, 405] on span "Speichern" at bounding box center [720, 403] width 55 height 19
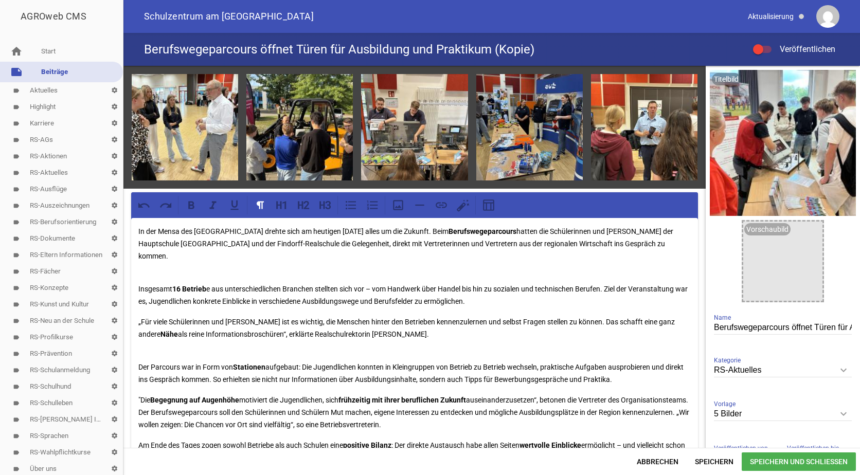
click at [815, 323] on input "Berufswegeparcours öffnet Türen für Ausbildung und Praktikum (Kopie)" at bounding box center [783, 328] width 138 height 14
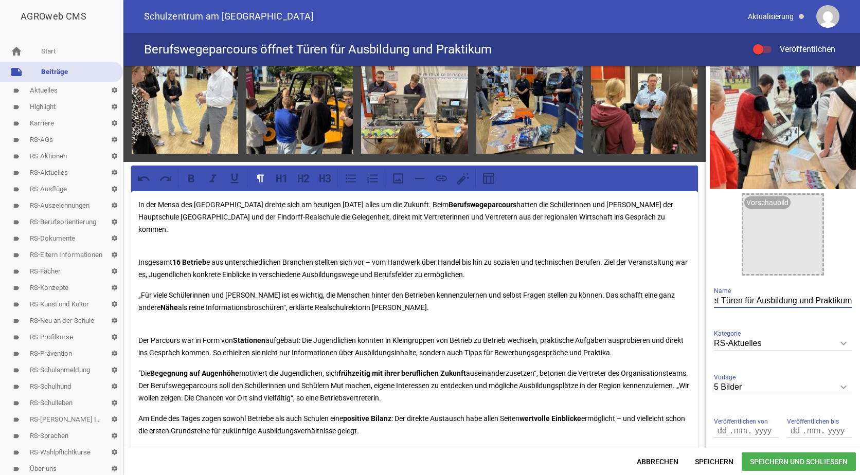
scroll to position [24, 0]
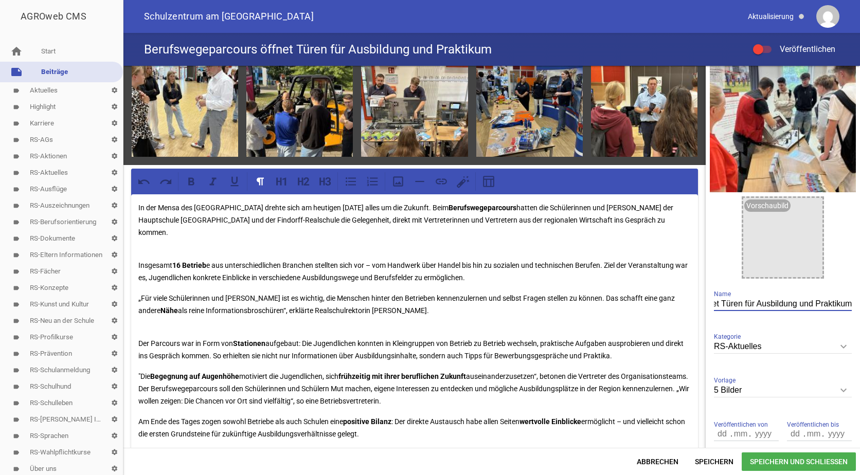
type input "Berufswegeparcours öffnet Türen für Ausbildung und Praktikum"
click at [839, 346] on icon "keyboard_arrow_down" at bounding box center [843, 346] width 16 height 16
click at [839, 346] on input "RS-Aktuelles" at bounding box center [783, 347] width 138 height 14
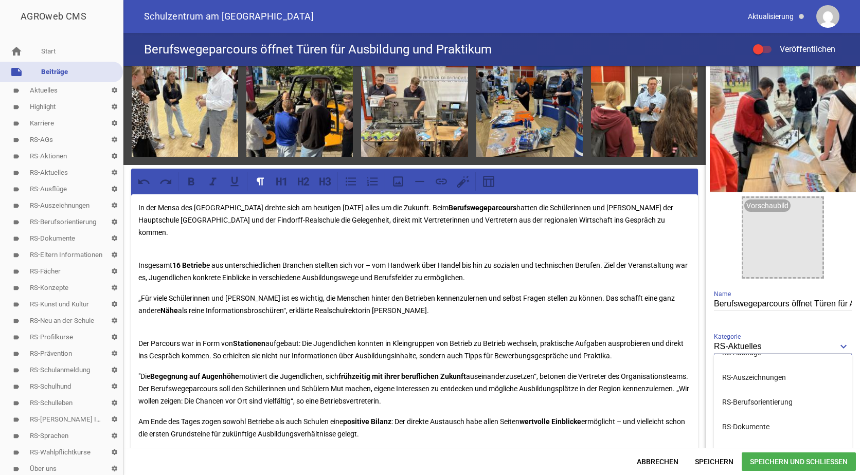
scroll to position [206, 0]
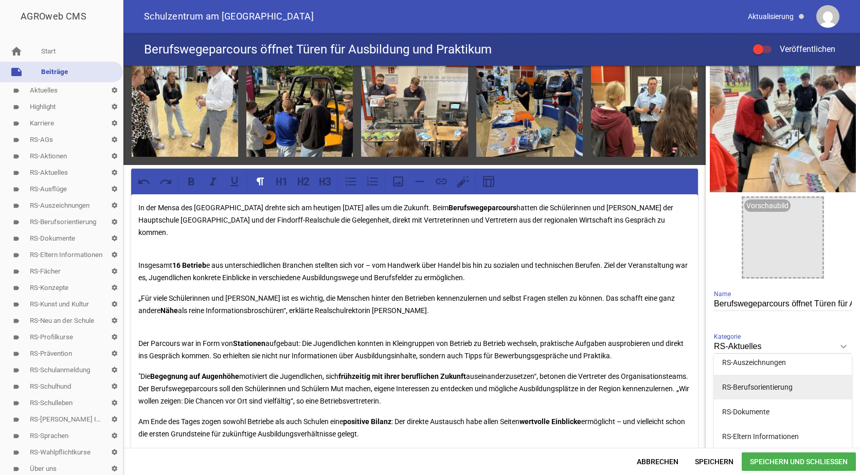
click at [739, 385] on li "RS-Berufsorientierung" at bounding box center [783, 387] width 138 height 25
type input "RS-Berufsorientierung"
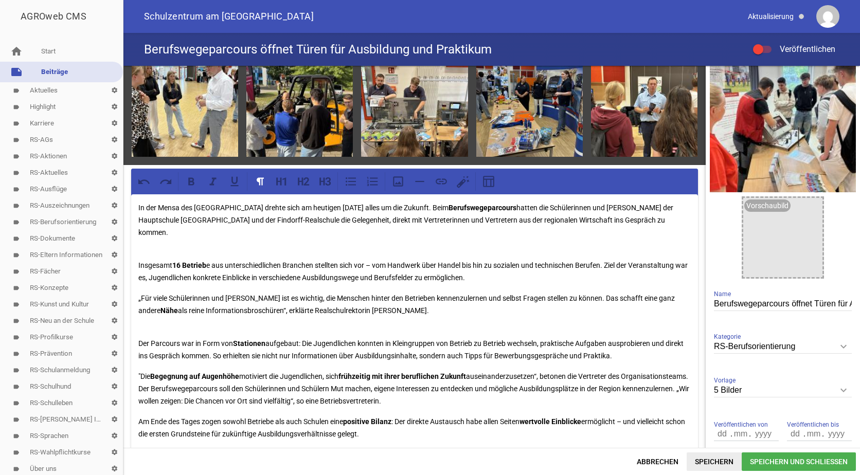
click at [723, 458] on span "Speichern" at bounding box center [714, 462] width 55 height 19
click at [56, 221] on link "label RS-Berufsorientierung settings" at bounding box center [61, 222] width 123 height 16
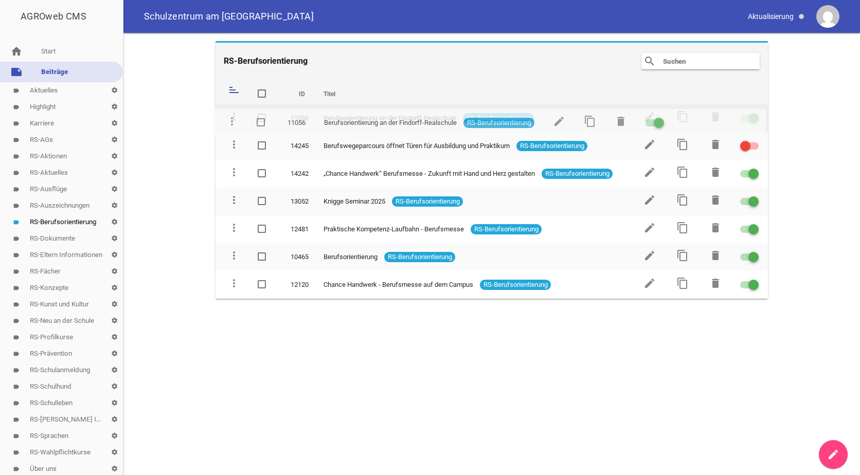
drag, startPoint x: 231, startPoint y: 145, endPoint x: 229, endPoint y: 120, distance: 24.8
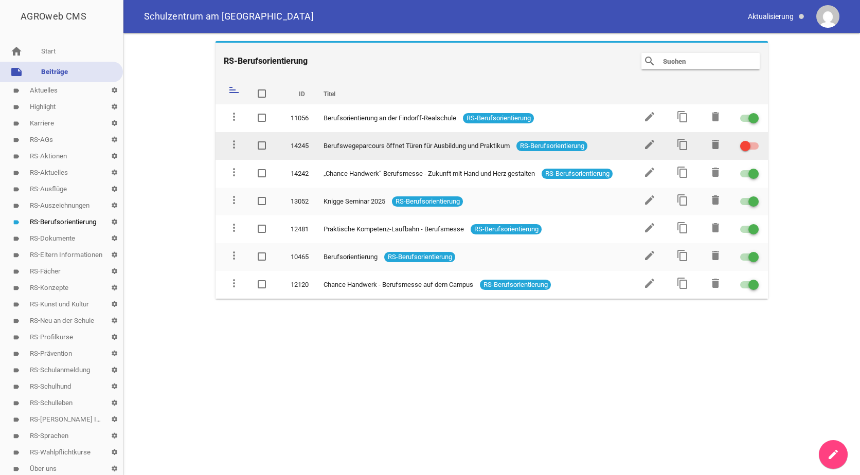
click at [744, 144] on div at bounding box center [745, 146] width 10 height 10
click at [756, 140] on input "checkbox" at bounding box center [756, 140] width 0 height 0
